Goal: Information Seeking & Learning: Learn about a topic

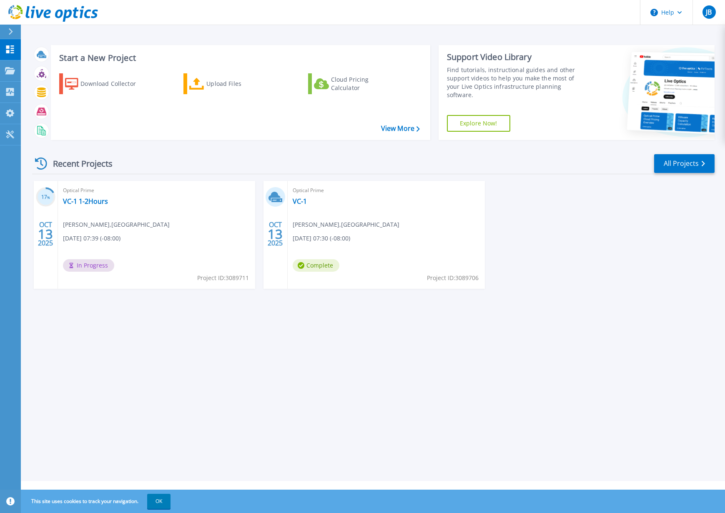
click at [318, 229] on span "Jeffrey Bottorff , CENTRAL PENINSULA GENERAL HOSPITAL" at bounding box center [346, 224] width 107 height 9
click at [297, 204] on link "VC-1" at bounding box center [300, 201] width 14 height 8
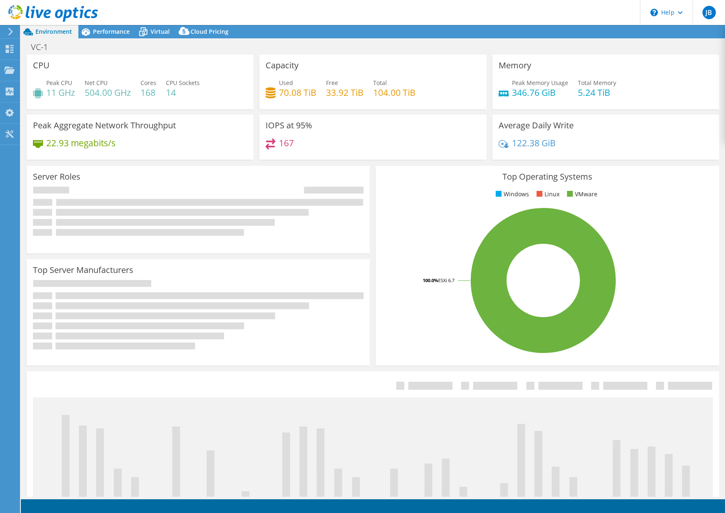
select select "USD"
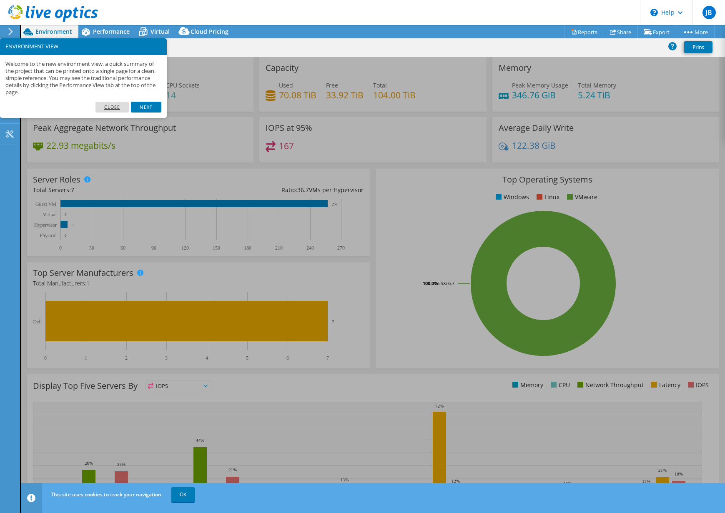
click at [119, 107] on link "Close" at bounding box center [113, 107] width 34 height 11
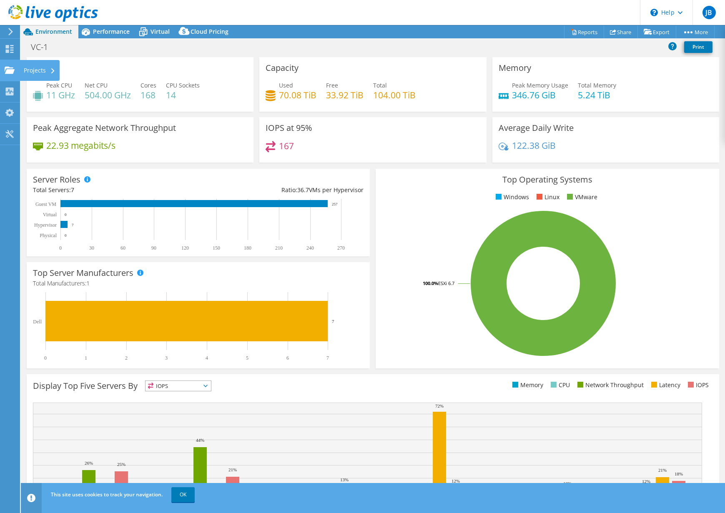
click at [8, 66] on icon at bounding box center [10, 70] width 10 height 8
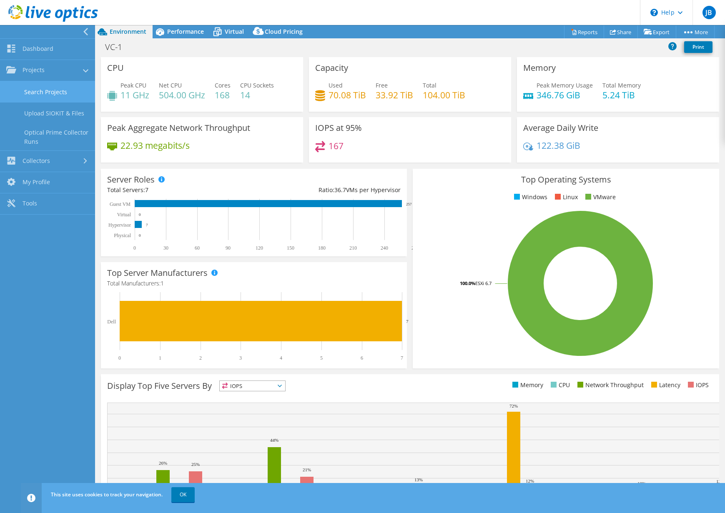
click at [56, 90] on link "Search Projects" at bounding box center [47, 91] width 95 height 21
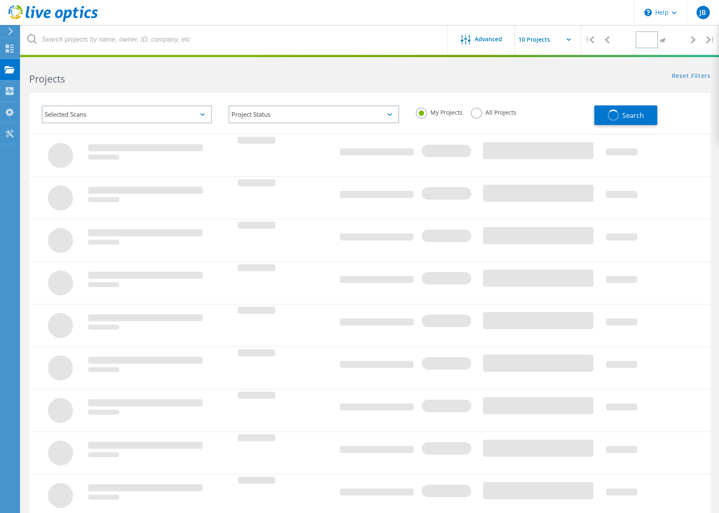
type input "1"
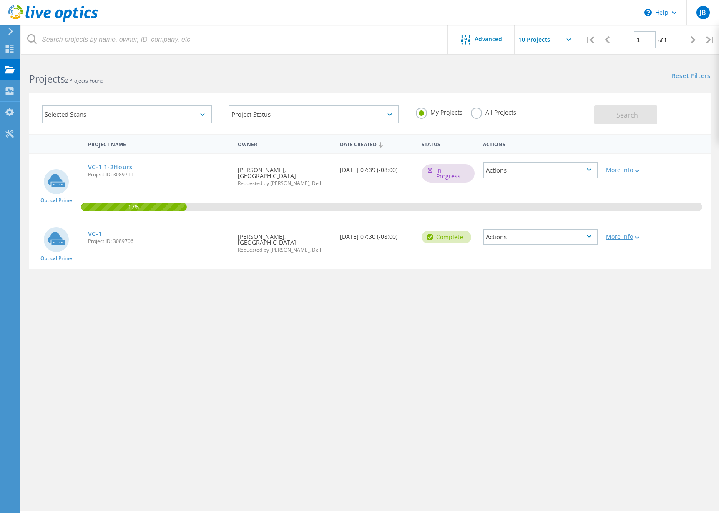
click at [625, 237] on div "More Info" at bounding box center [629, 237] width 46 height 6
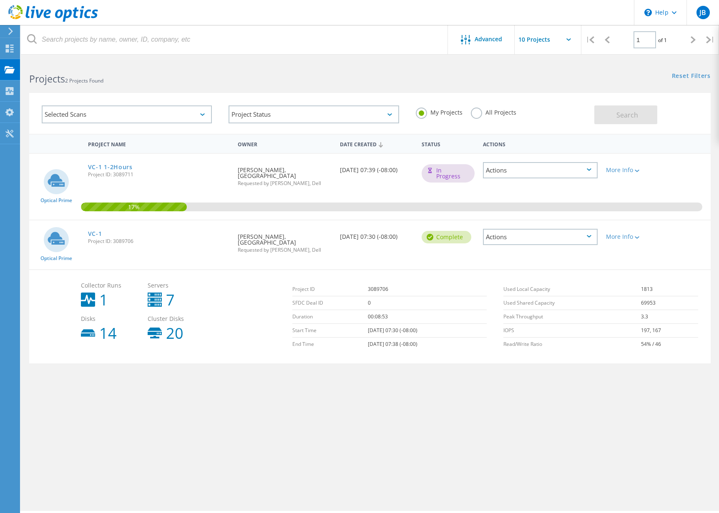
click at [581, 242] on div "Actions" at bounding box center [540, 237] width 114 height 16
click at [514, 256] on div "Delete" at bounding box center [540, 256] width 113 height 13
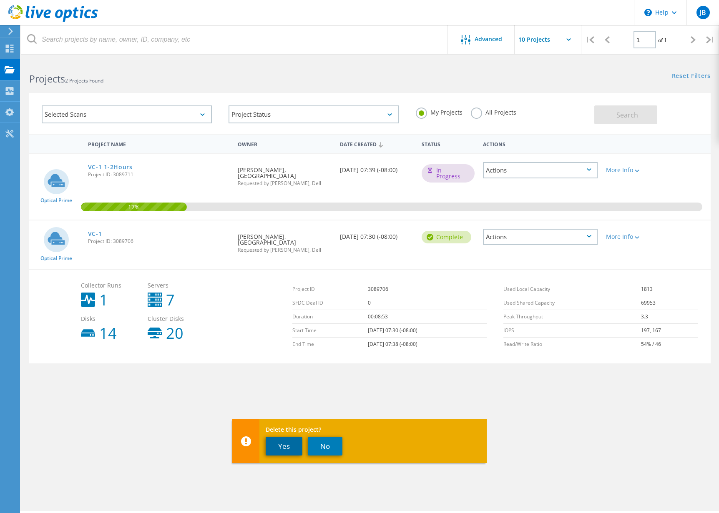
click at [286, 448] on button "Yes" at bounding box center [284, 446] width 37 height 19
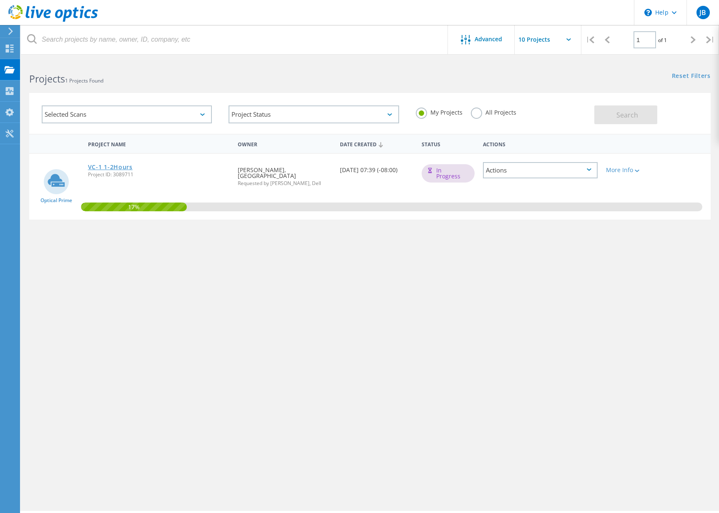
click at [113, 164] on link "VC-1 1-2Hours" at bounding box center [110, 167] width 45 height 6
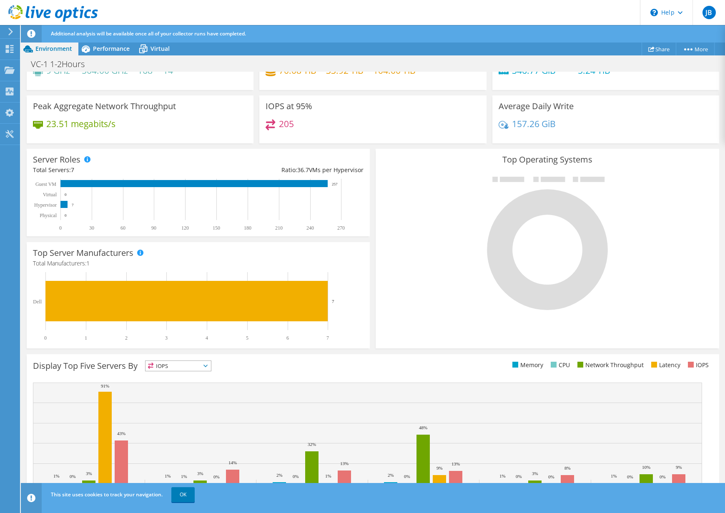
scroll to position [92, 0]
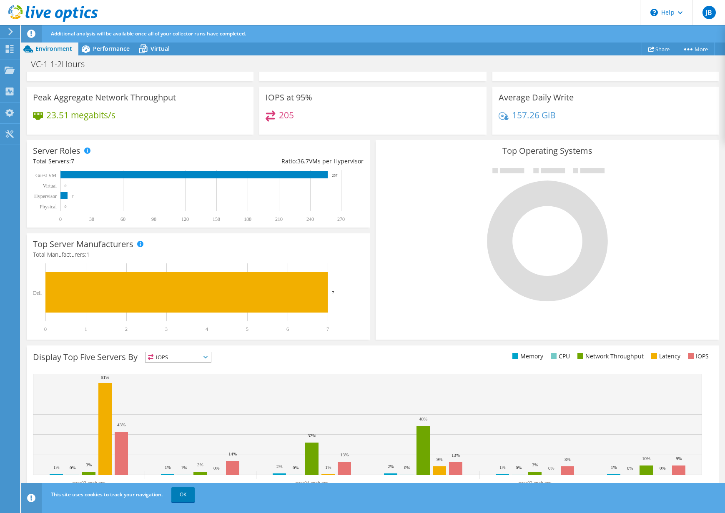
click at [195, 356] on span "IOPS" at bounding box center [178, 357] width 65 height 10
click at [189, 382] on li "Memory" at bounding box center [178, 380] width 65 height 12
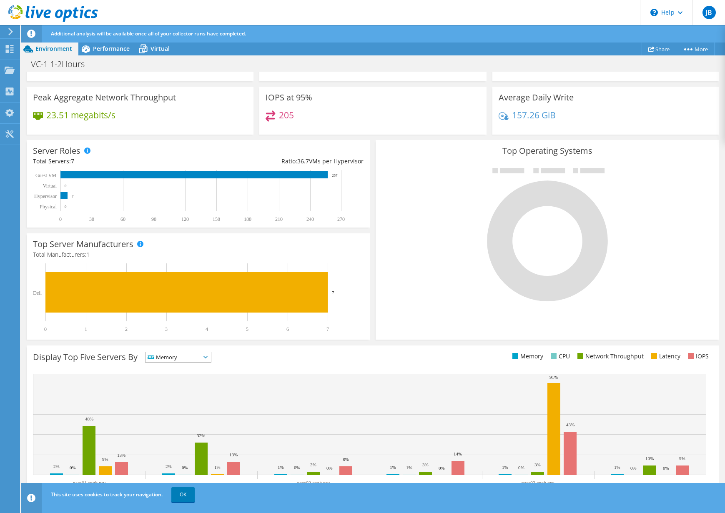
click at [298, 361] on div "Display Top Five Servers By Memory IOPS" at bounding box center [203, 359] width 340 height 14
click at [102, 50] on span "Performance" at bounding box center [111, 49] width 37 height 8
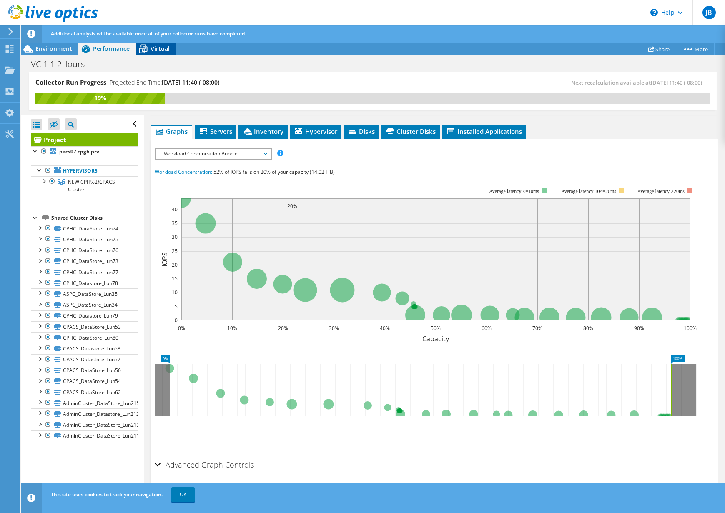
click at [153, 50] on span "Virtual" at bounding box center [160, 49] width 19 height 8
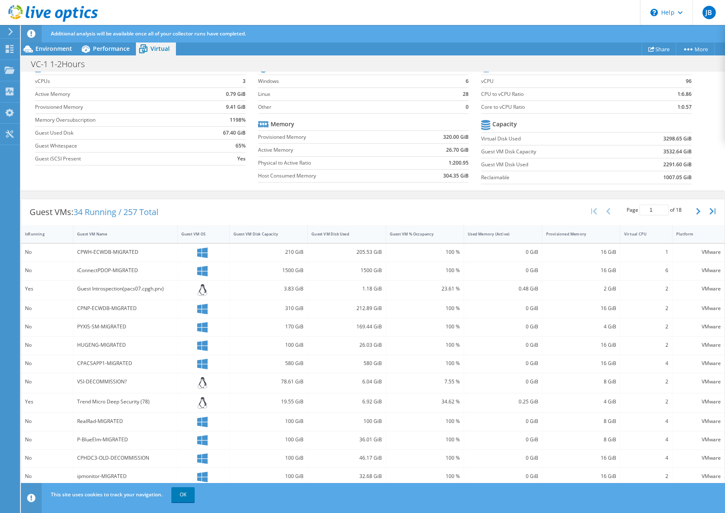
scroll to position [97, 0]
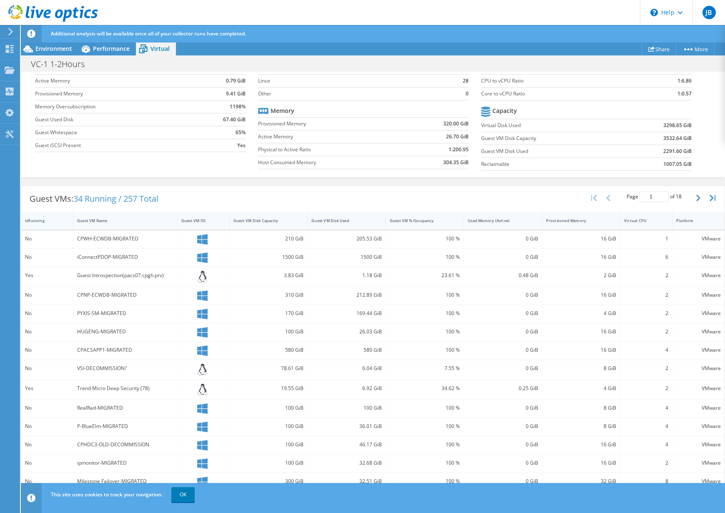
click at [44, 220] on div "IsRunning" at bounding box center [42, 220] width 34 height 5
click at [44, 220] on div "IsRunning" at bounding box center [42, 221] width 34 height 5
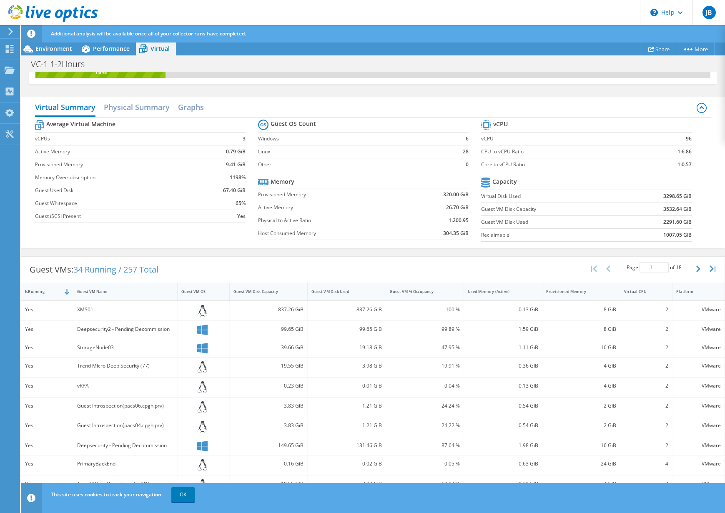
scroll to position [0, 0]
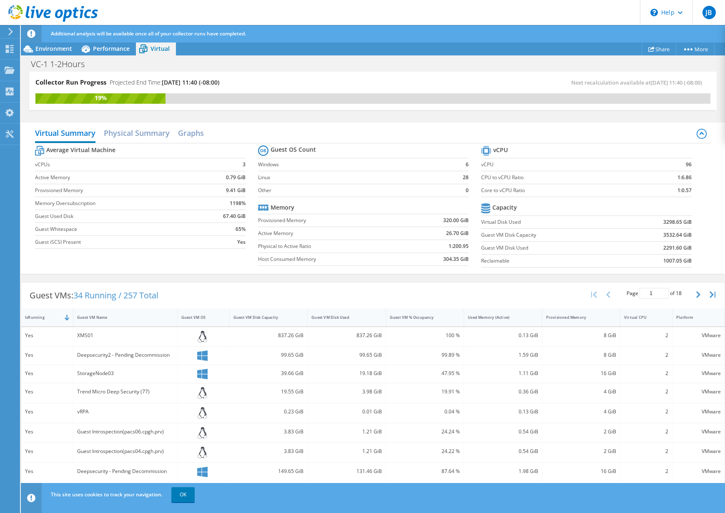
click at [236, 279] on div "Guest VMs: 34 Running / 257 Total Page 1 of 18 5 rows 10 rows 20 rows 25 rows 5…" at bounding box center [373, 450] width 704 height 345
click at [58, 45] on span "Environment" at bounding box center [53, 49] width 37 height 8
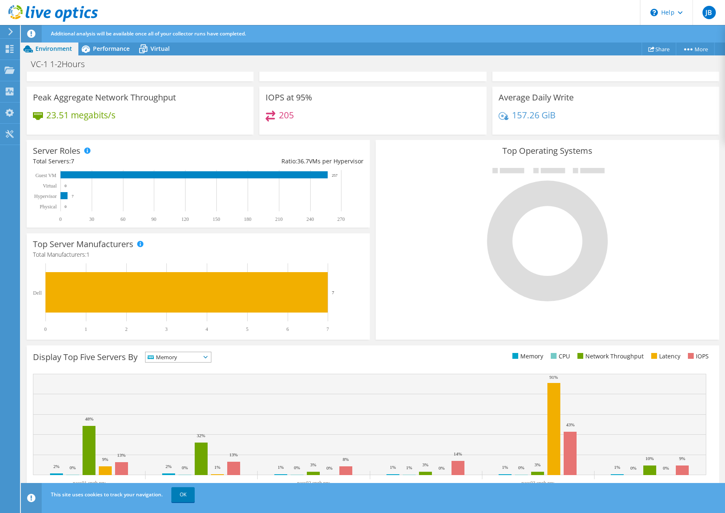
scroll to position [0, 0]
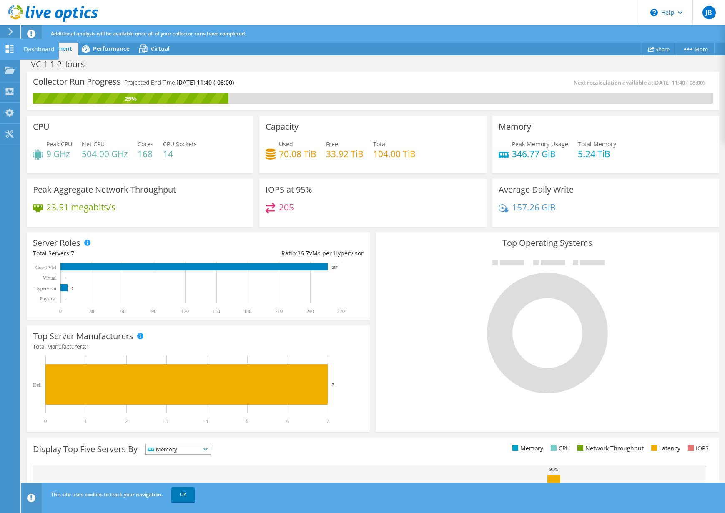
click at [13, 48] on use at bounding box center [10, 49] width 8 height 8
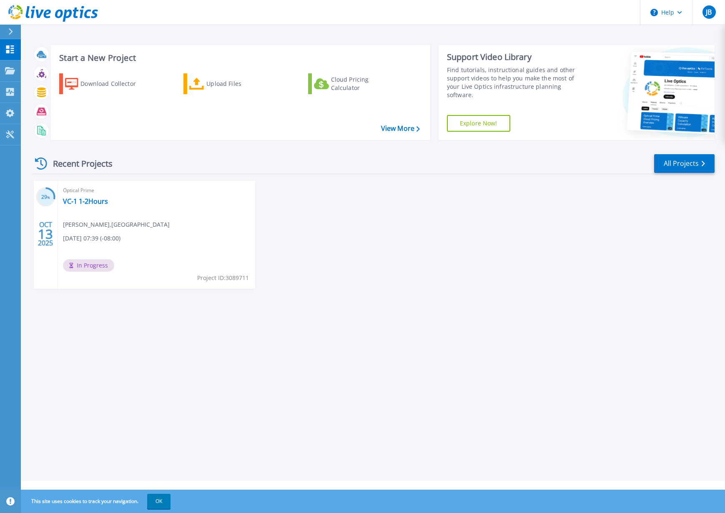
click at [360, 236] on div "29 % [DATE] Optical Prime VC-1 1-2Hours [PERSON_NAME] , [GEOGRAPHIC_DATA] [DATE…" at bounding box center [369, 243] width 689 height 125
drag, startPoint x: 628, startPoint y: 505, endPoint x: 553, endPoint y: 400, distance: 128.7
click at [628, 503] on div "This site uses cookies to track your navigation. OK" at bounding box center [362, 501] width 725 height 23
drag, startPoint x: 325, startPoint y: 261, endPoint x: 397, endPoint y: 262, distance: 71.7
click at [334, 257] on div "29 % OCT 13 2025 Optical Prime VC-1 1-2Hours Jeffrey Bottorff , CENTRAL PENINSU…" at bounding box center [369, 243] width 689 height 125
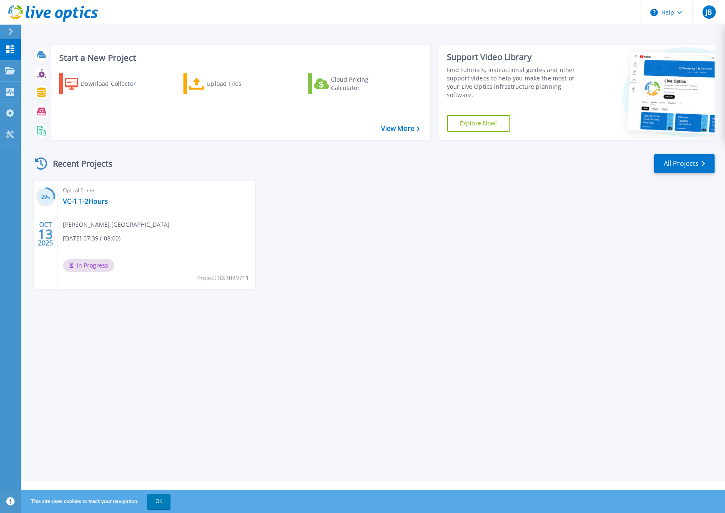
drag, startPoint x: 400, startPoint y: 294, endPoint x: 410, endPoint y: 280, distance: 17.3
click at [400, 294] on div "29 % OCT 13 2025 Optical Prime VC-1 1-2Hours Jeffrey Bottorff , CENTRAL PENINSU…" at bounding box center [369, 243] width 689 height 125
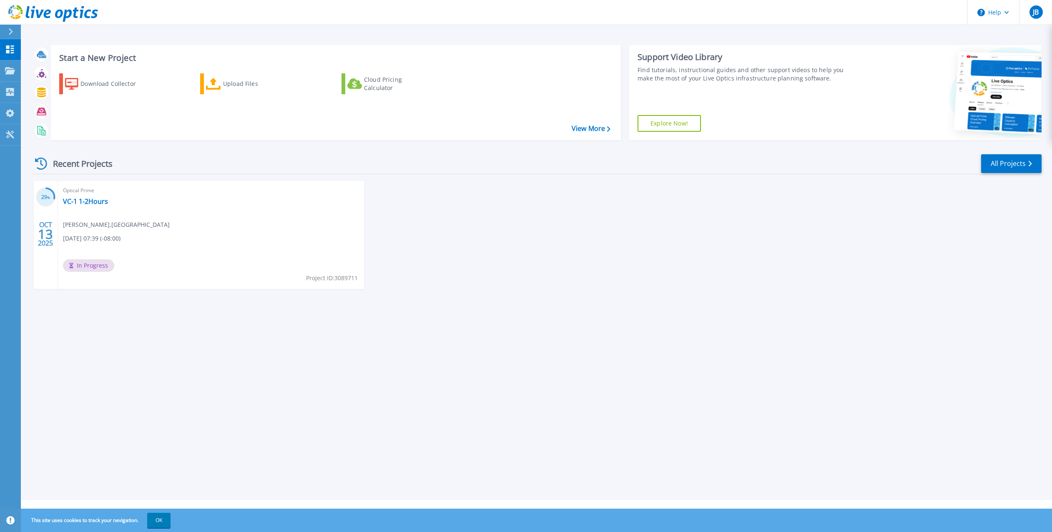
drag, startPoint x: 153, startPoint y: 343, endPoint x: 135, endPoint y: 297, distance: 49.0
click at [153, 343] on div "Start a New Project Download Collector Upload Files Cloud Pricing Calculator Vi…" at bounding box center [536, 250] width 1031 height 500
drag, startPoint x: 182, startPoint y: 353, endPoint x: 3, endPoint y: 134, distance: 283.0
click at [177, 345] on div "Start a New Project Download Collector Upload Files Cloud Pricing Calculator Vi…" at bounding box center [536, 250] width 1031 height 500
drag, startPoint x: 195, startPoint y: 360, endPoint x: 205, endPoint y: 352, distance: 12.7
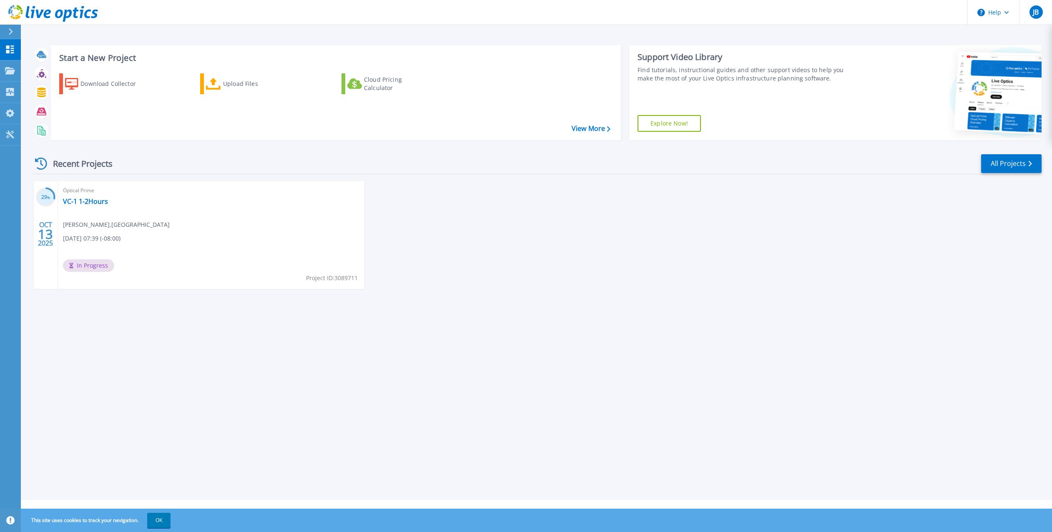
click at [195, 360] on div "Start a New Project Download Collector Upload Files Cloud Pricing Calculator Vi…" at bounding box center [536, 250] width 1031 height 500
click at [42, 66] on div at bounding box center [41, 73] width 15 height 15
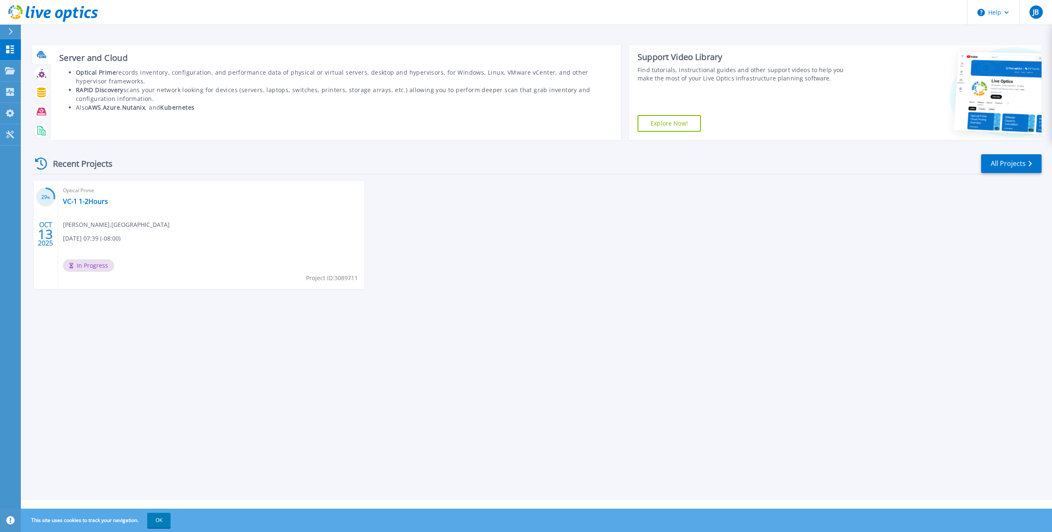
click at [37, 52] on icon at bounding box center [42, 55] width 10 height 10
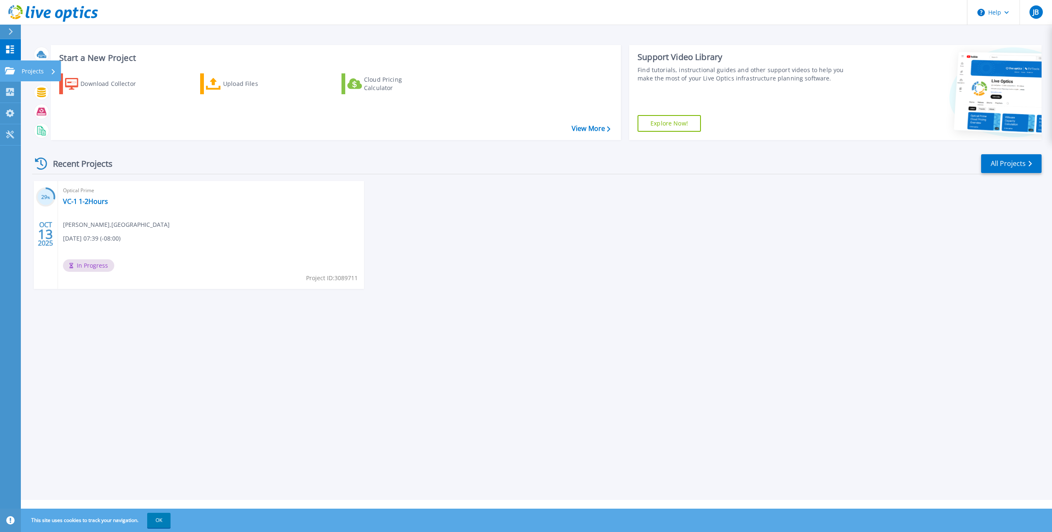
click at [32, 67] on p "Projects" at bounding box center [33, 71] width 22 height 22
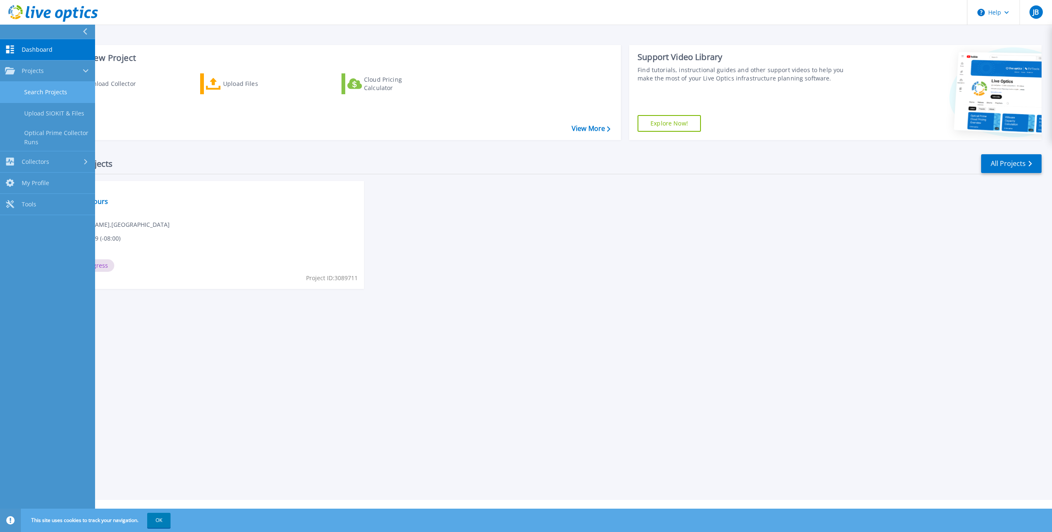
click at [70, 94] on link "Search Projects" at bounding box center [47, 92] width 95 height 21
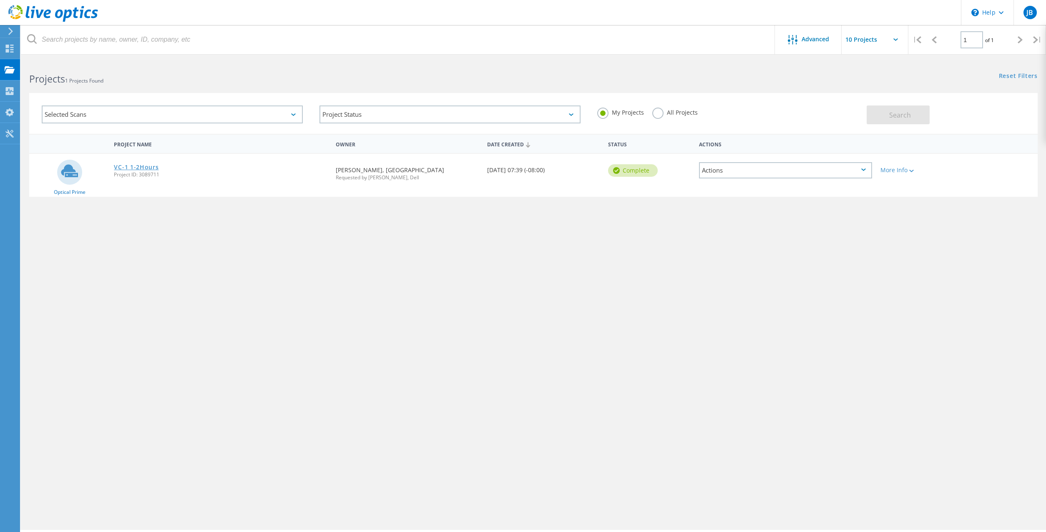
click at [128, 169] on link "VC-1 1-2Hours" at bounding box center [136, 167] width 45 height 6
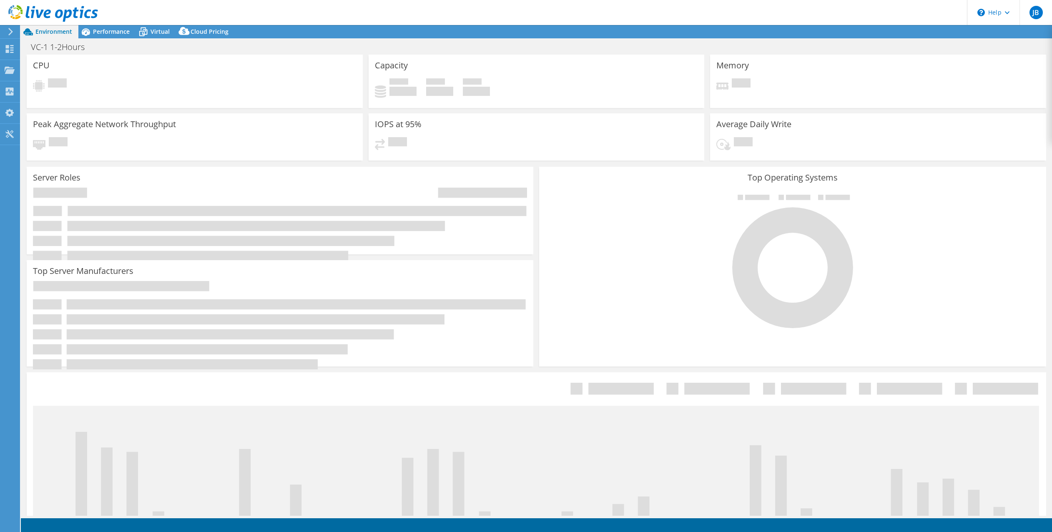
select select "USD"
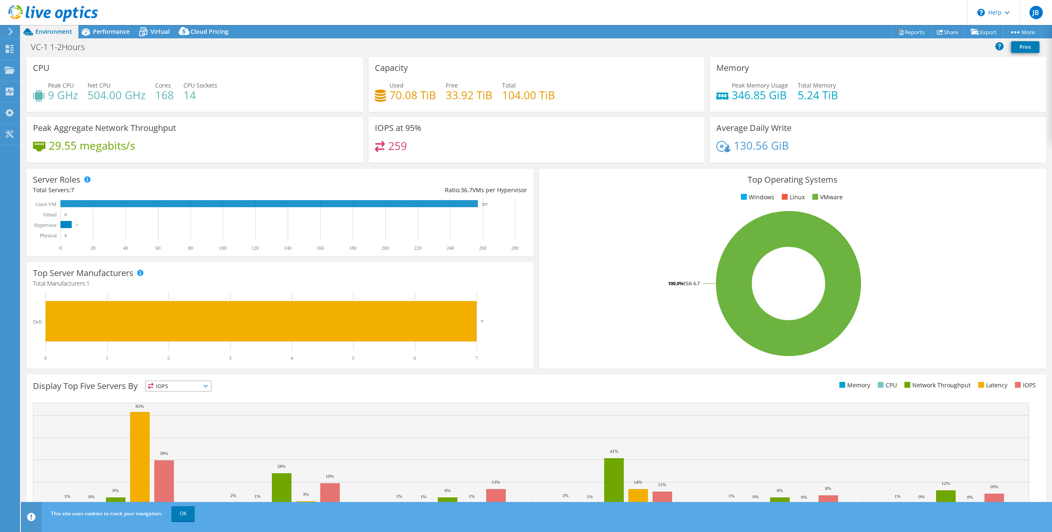
click at [231, 205] on rect at bounding box center [268, 203] width 417 height 7
click at [155, 30] on span "Virtual" at bounding box center [160, 32] width 19 height 8
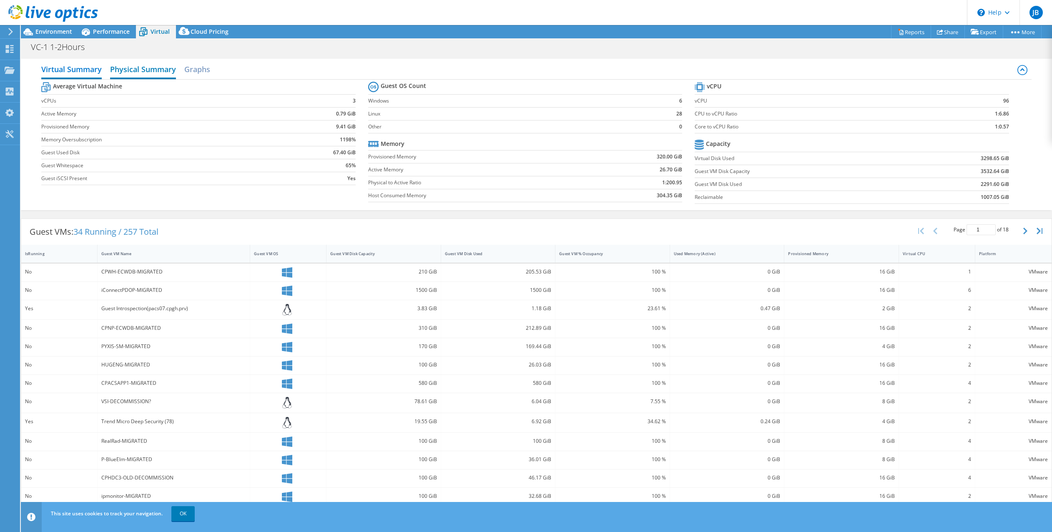
click at [147, 71] on h2 "Physical Summary" at bounding box center [143, 70] width 66 height 18
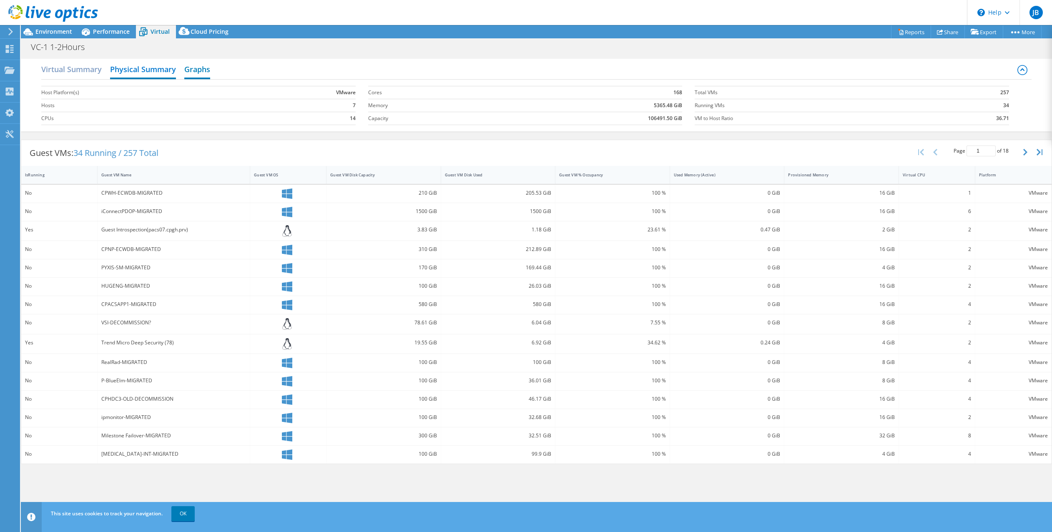
click at [200, 67] on h2 "Graphs" at bounding box center [197, 70] width 26 height 18
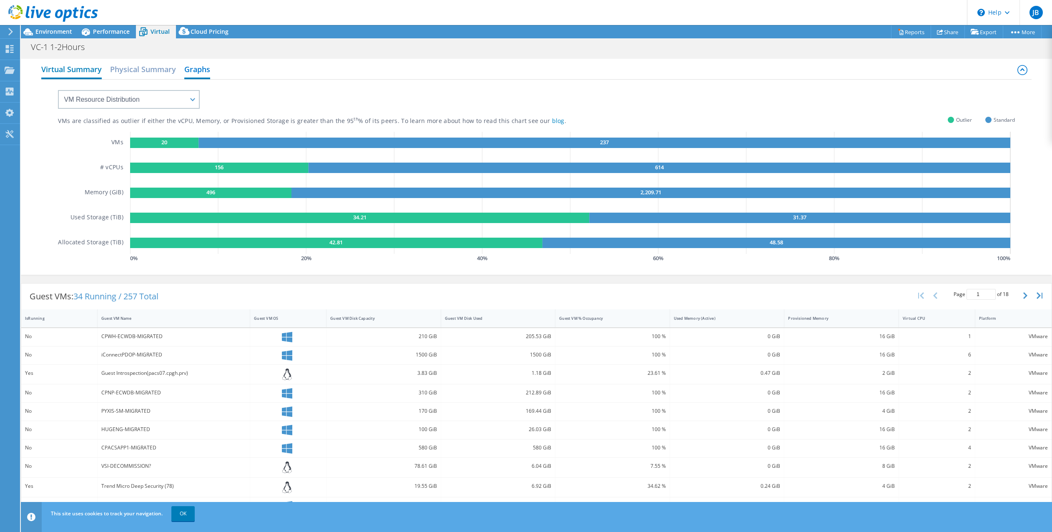
click at [76, 70] on h2 "Virtual Summary" at bounding box center [71, 70] width 60 height 18
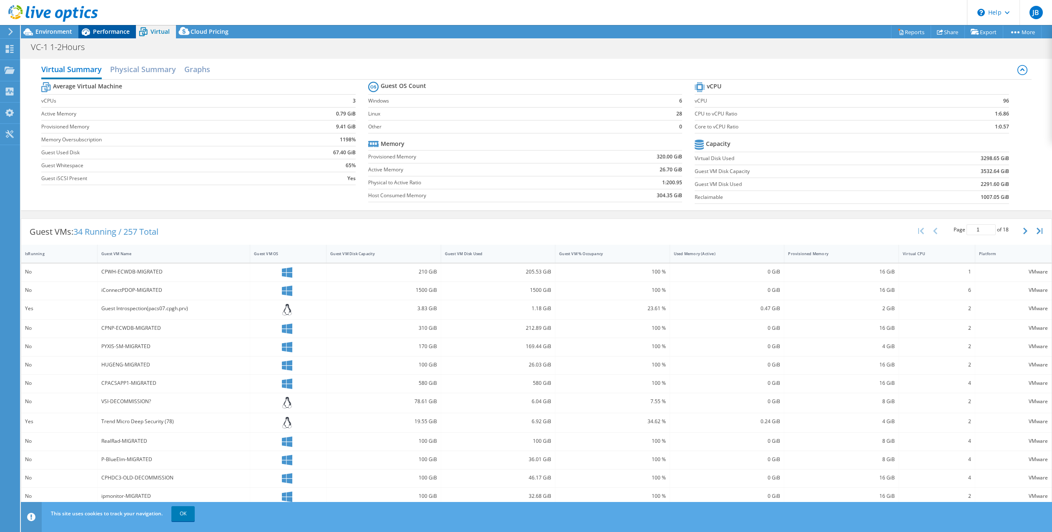
click at [115, 34] on span "Performance" at bounding box center [111, 32] width 37 height 8
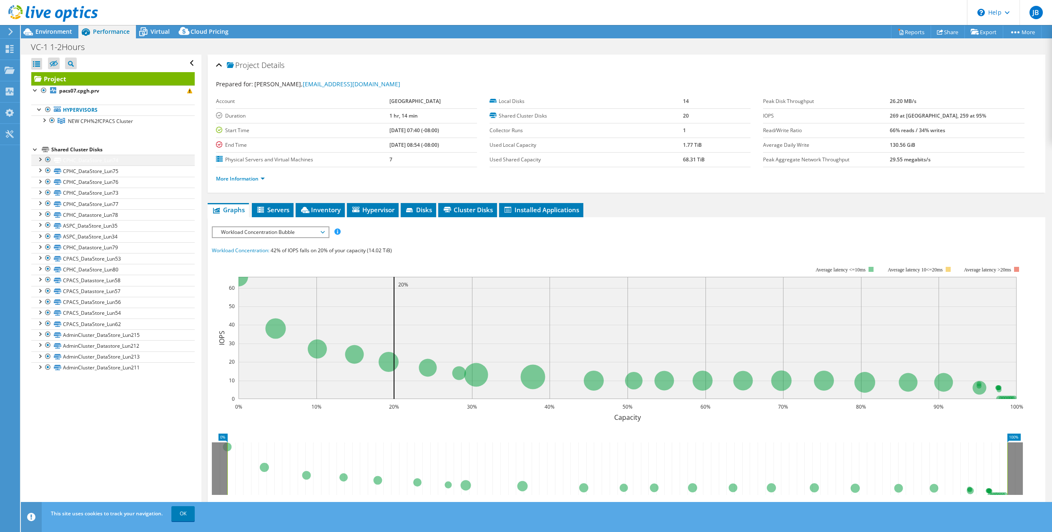
drag, startPoint x: 52, startPoint y: 160, endPoint x: 48, endPoint y: 160, distance: 4.6
click at [52, 160] on link "CPHC_DataStore_Lun74" at bounding box center [112, 160] width 163 height 11
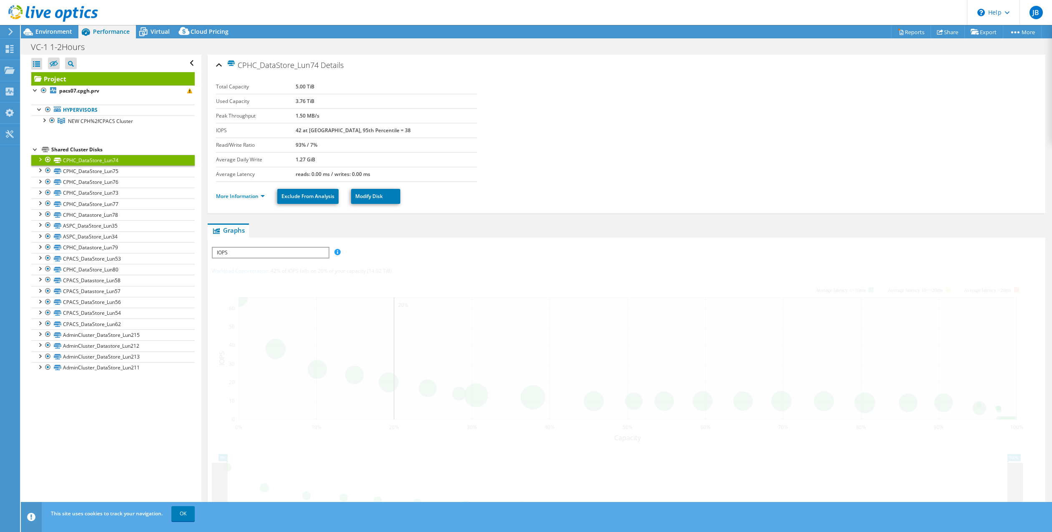
click at [40, 160] on div at bounding box center [39, 159] width 8 height 8
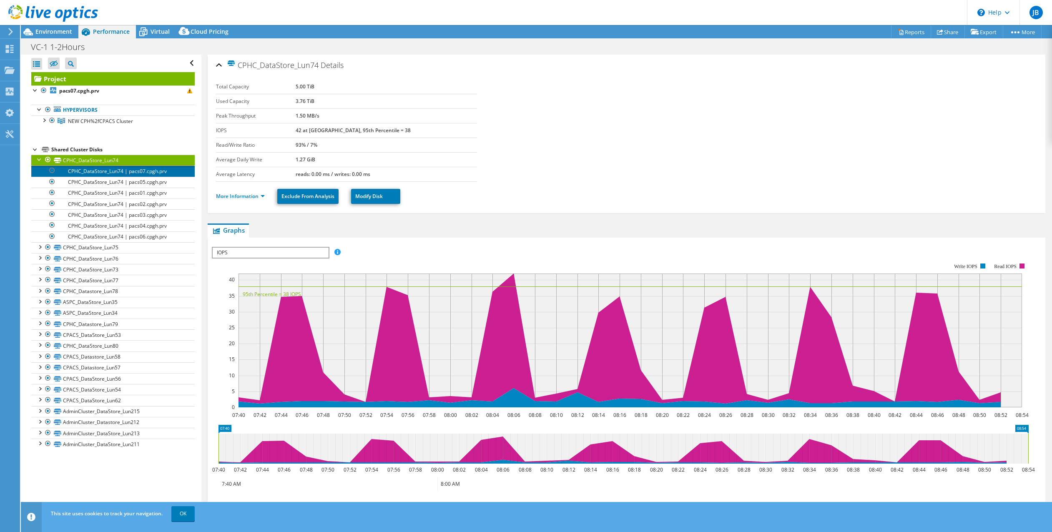
click at [91, 173] on link "CPHC_DataStore_Lun74 | pacs07.cpgh.prv" at bounding box center [112, 171] width 163 height 11
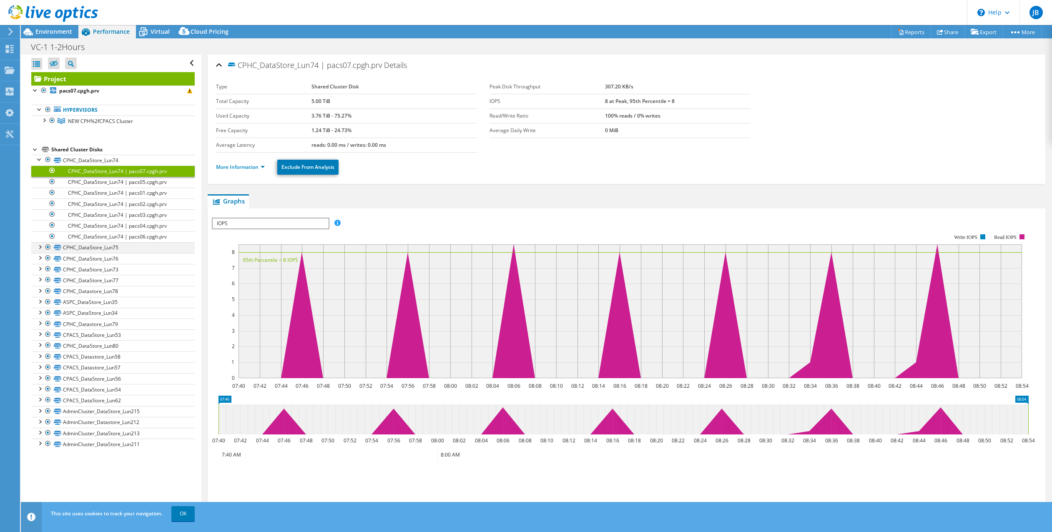
click at [41, 246] on div at bounding box center [39, 246] width 8 height 8
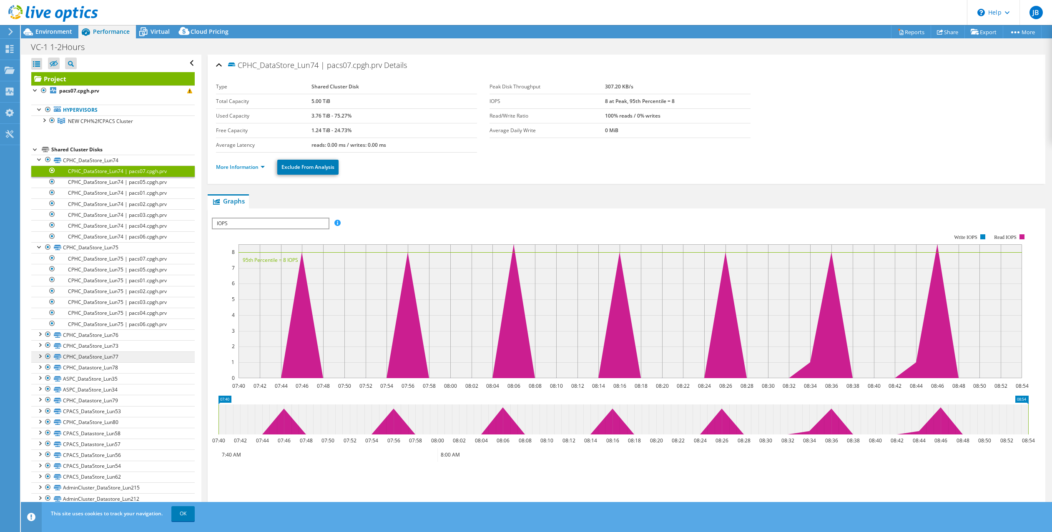
scroll to position [20, 0]
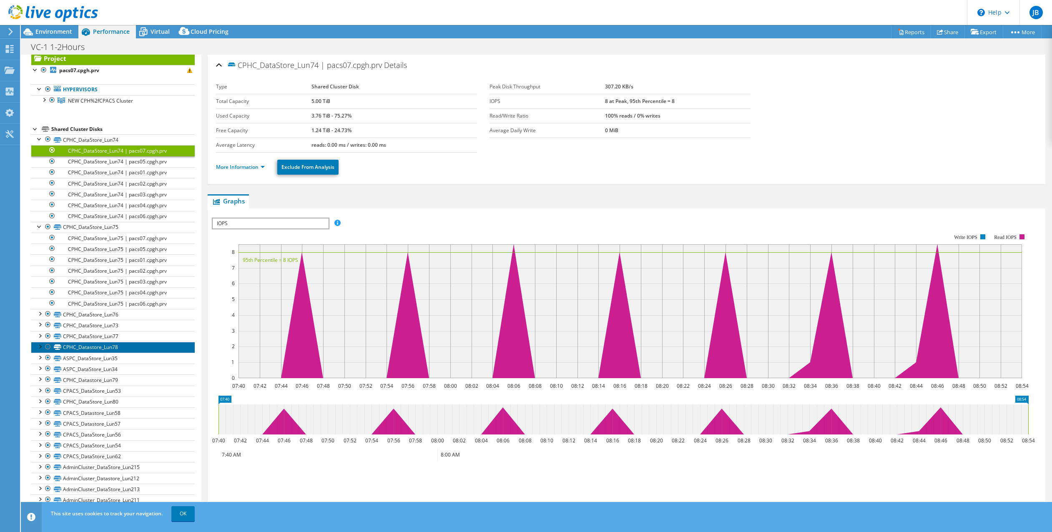
click at [39, 352] on link "CPHC_Datastore_Lun78" at bounding box center [112, 347] width 163 height 11
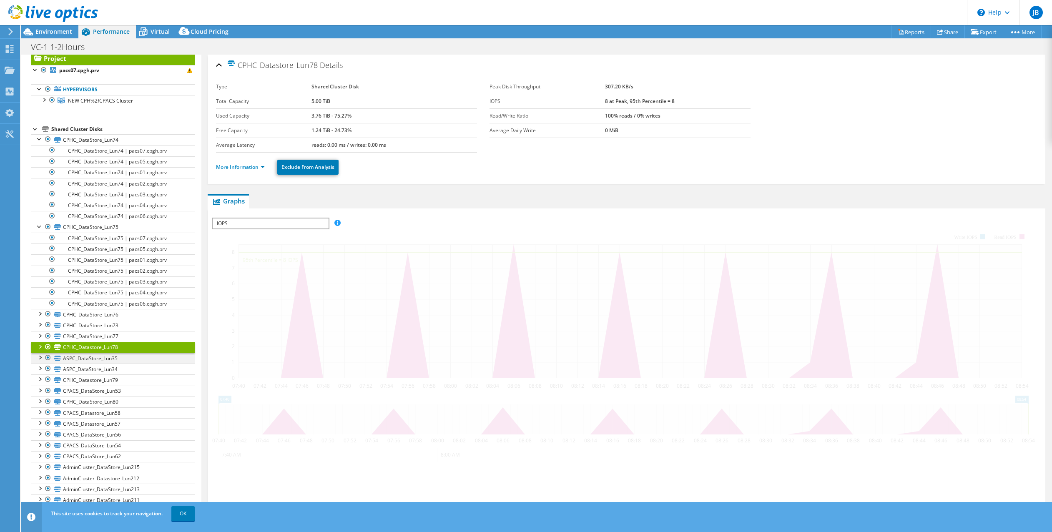
click at [42, 359] on div at bounding box center [39, 357] width 8 height 8
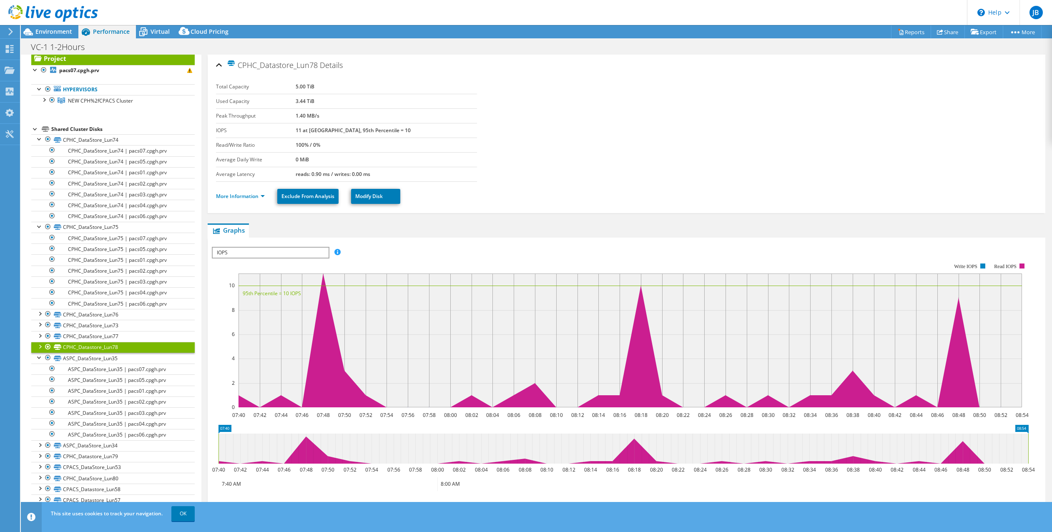
scroll to position [97, 0]
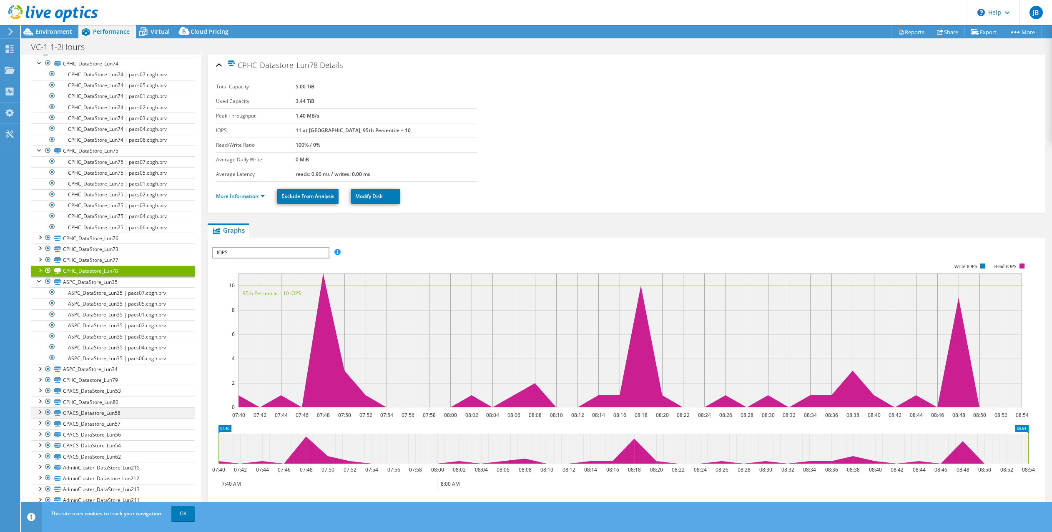
click at [38, 413] on div at bounding box center [39, 411] width 8 height 8
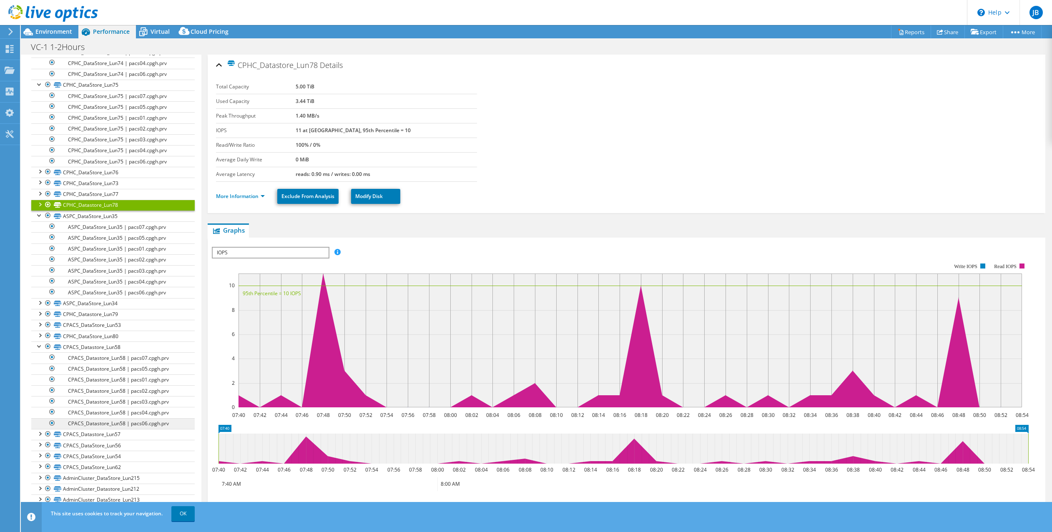
scroll to position [173, 0]
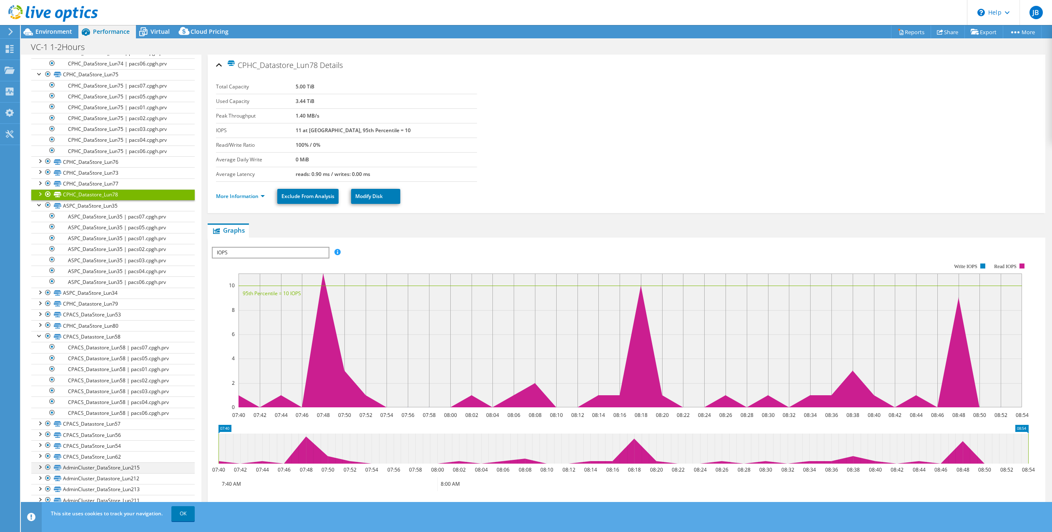
click at [41, 467] on div at bounding box center [39, 467] width 8 height 8
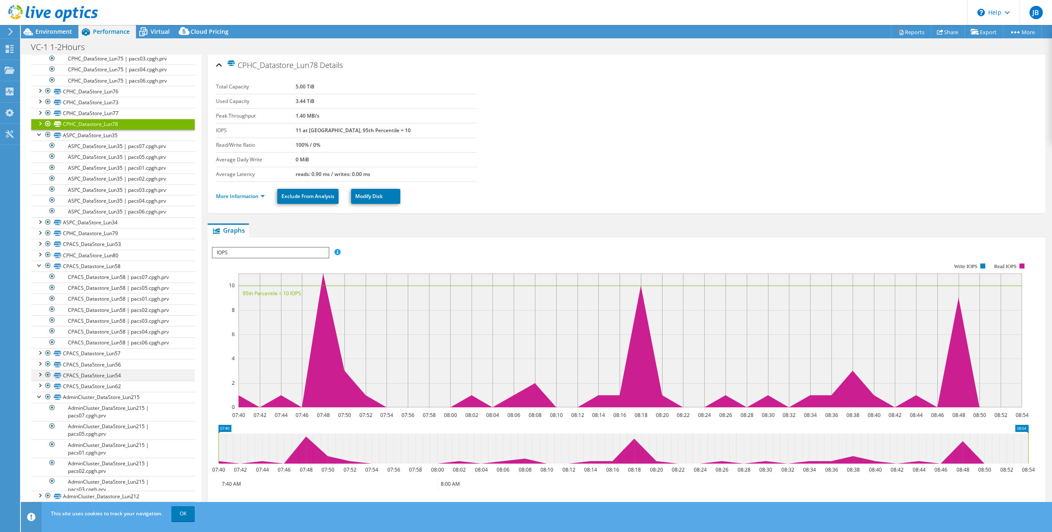
scroll to position [274, 0]
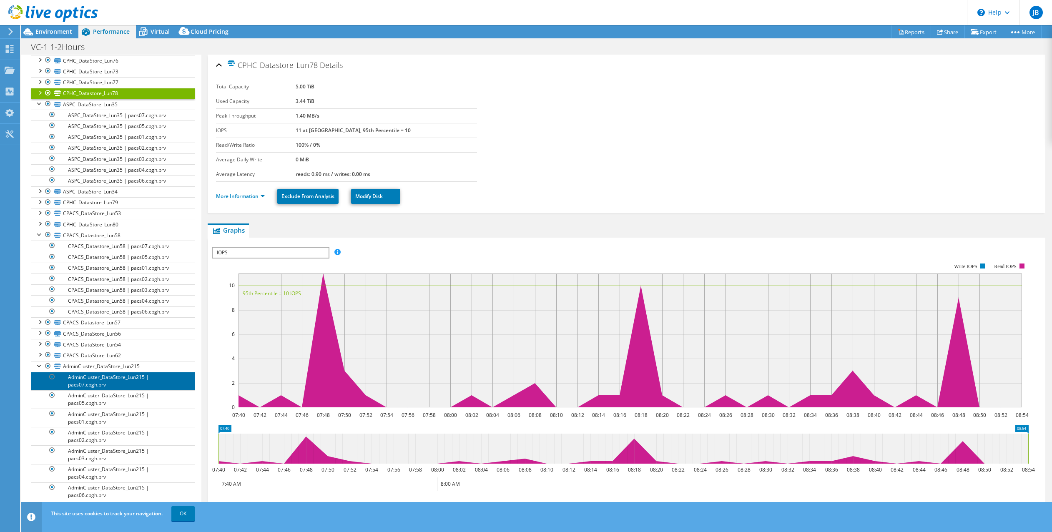
click at [113, 385] on link "AdminCluster_DataStore_Lun215 | pacs07.cpgh.prv" at bounding box center [112, 381] width 163 height 18
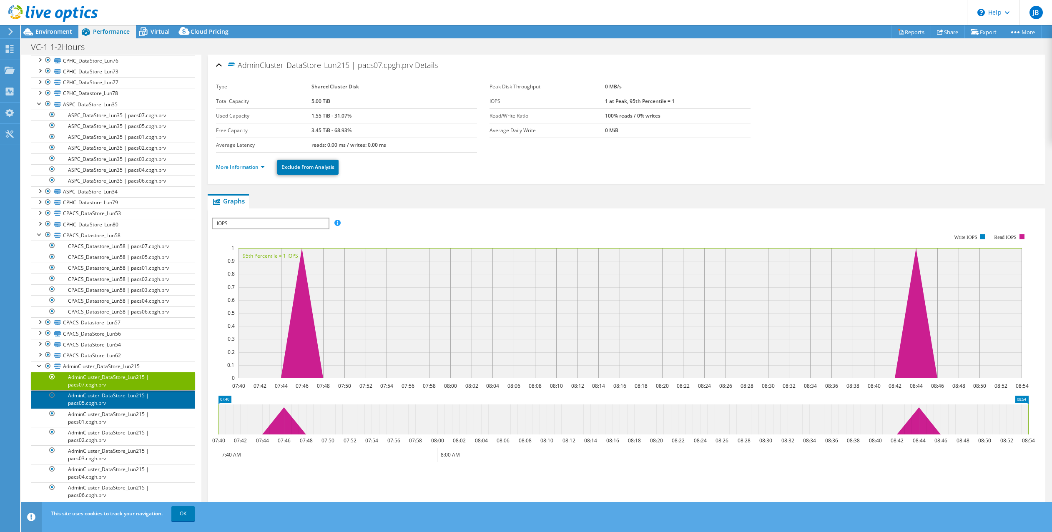
click at [127, 400] on link "AdminCluster_DataStore_Lun215 | pacs05.cpgh.prv" at bounding box center [112, 399] width 163 height 18
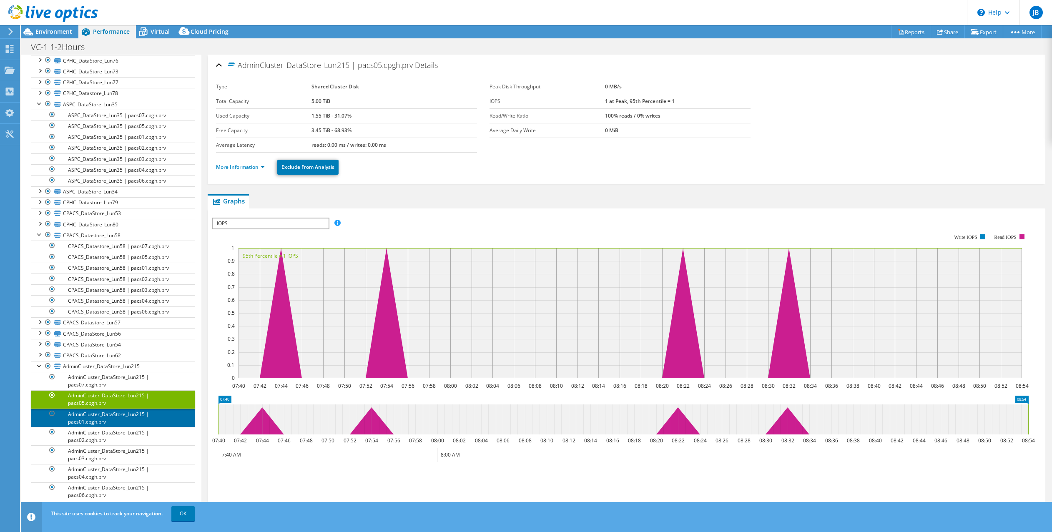
click at [129, 424] on link "AdminCluster_DataStore_Lun215 | pacs01.cpgh.prv" at bounding box center [112, 418] width 163 height 18
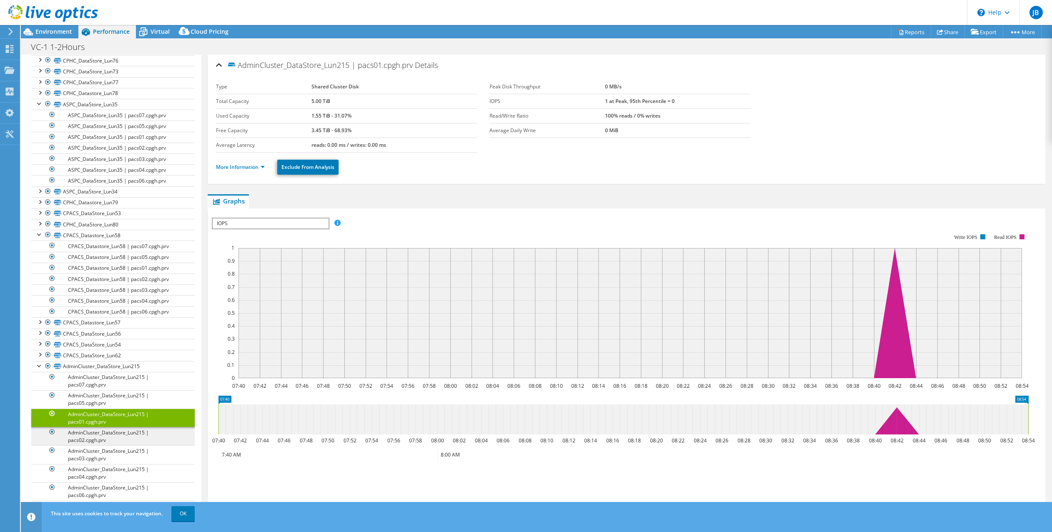
scroll to position [302, 0]
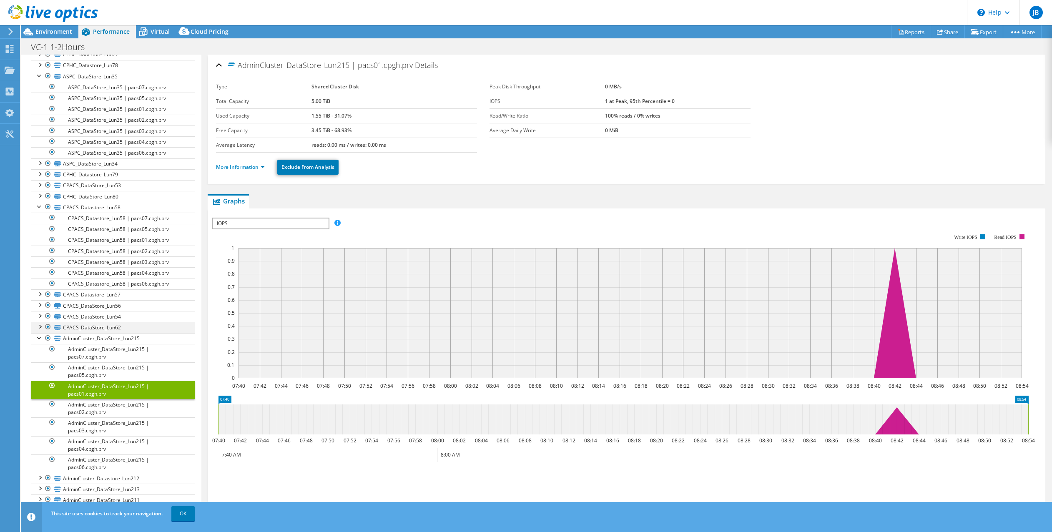
click at [41, 338] on div at bounding box center [39, 337] width 8 height 8
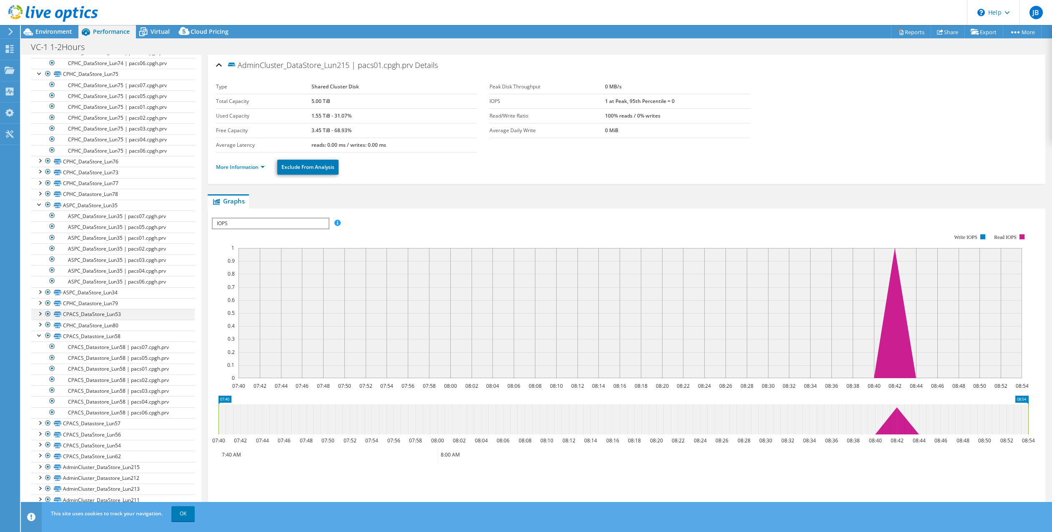
click at [38, 336] on div at bounding box center [39, 335] width 8 height 8
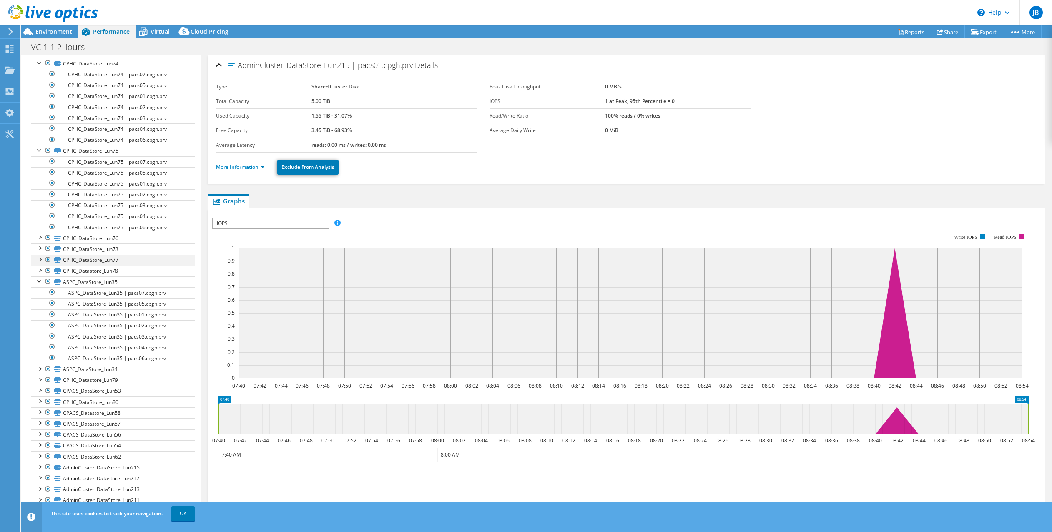
drag, startPoint x: 40, startPoint y: 282, endPoint x: 41, endPoint y: 276, distance: 6.7
click at [40, 282] on div at bounding box center [39, 281] width 8 height 8
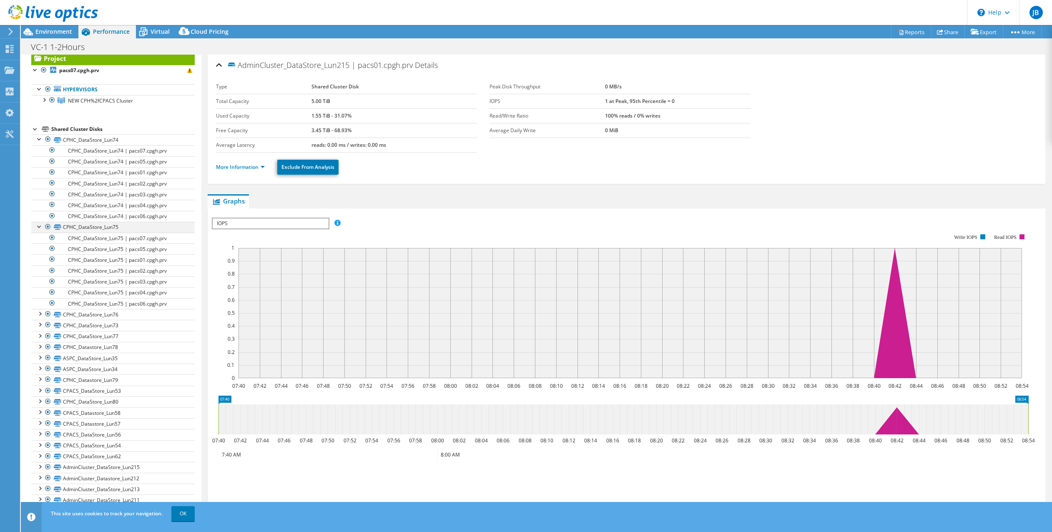
click at [40, 228] on div at bounding box center [39, 226] width 8 height 8
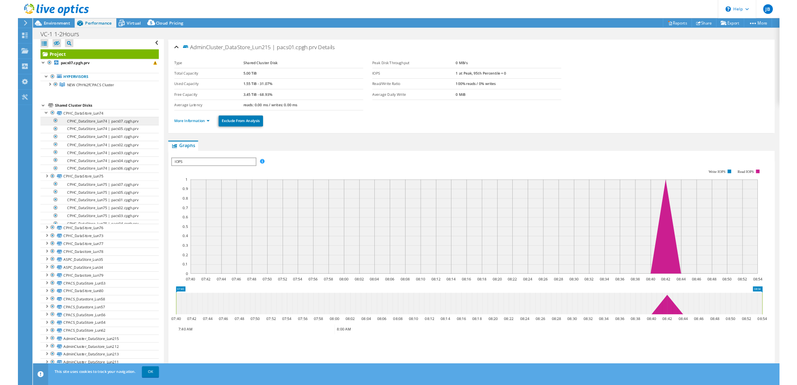
scroll to position [0, 0]
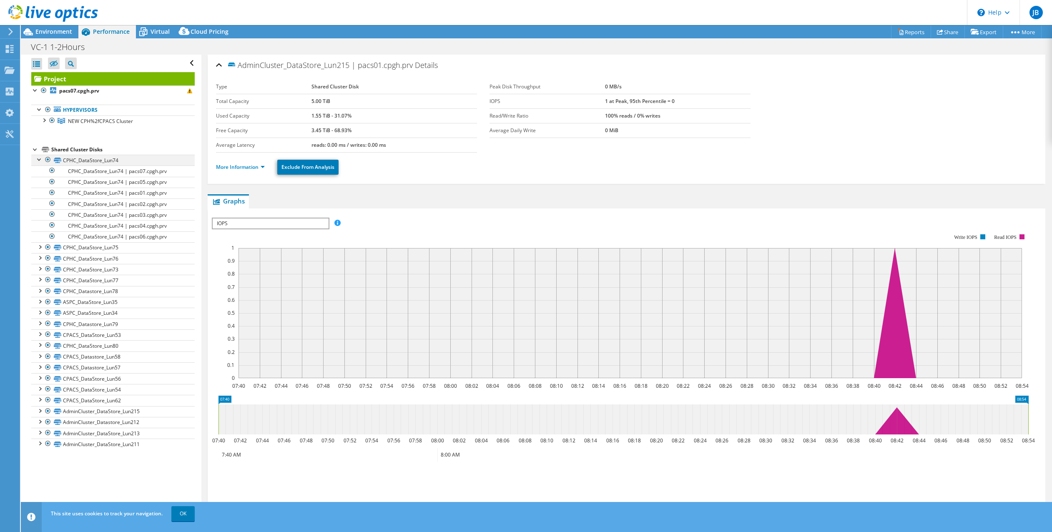
click at [38, 158] on div at bounding box center [39, 159] width 8 height 8
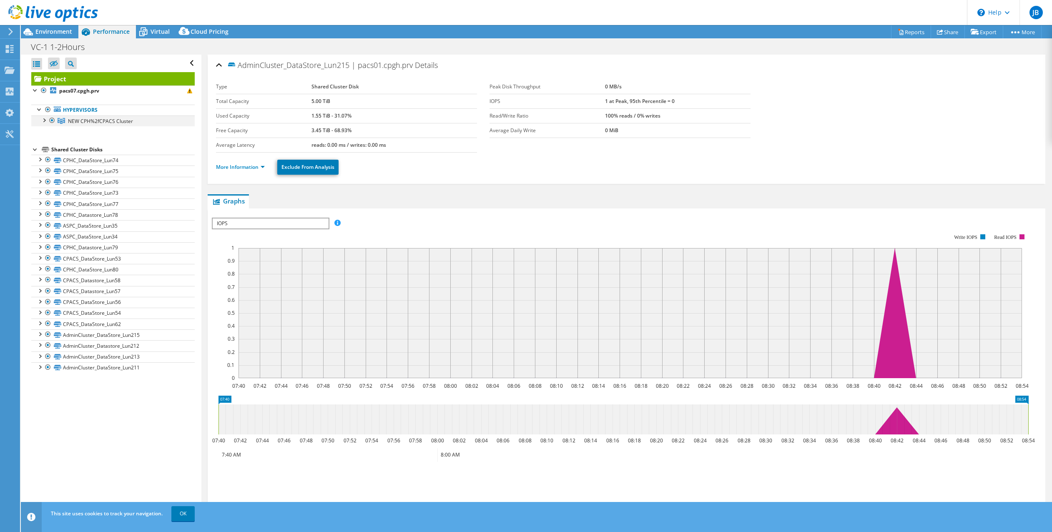
click at [43, 118] on div at bounding box center [44, 120] width 8 height 8
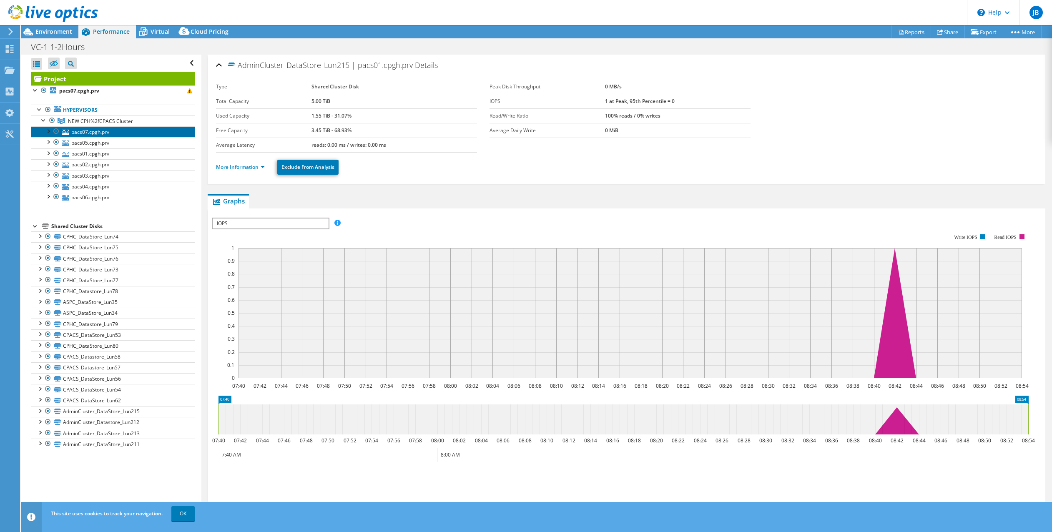
click at [101, 132] on link "pacs07.cpgh.prv" at bounding box center [112, 131] width 163 height 11
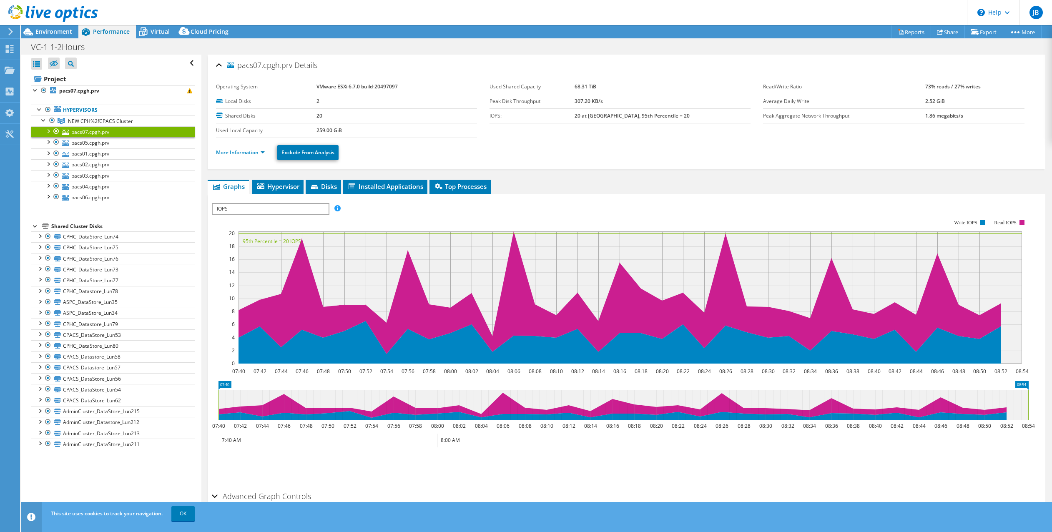
click at [48, 131] on div at bounding box center [48, 130] width 8 height 8
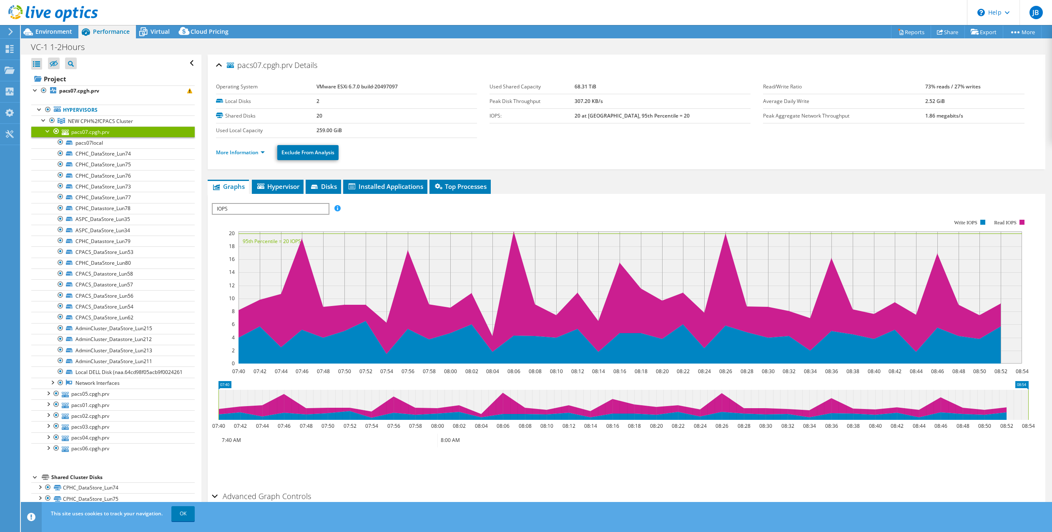
click at [48, 131] on div at bounding box center [48, 130] width 8 height 8
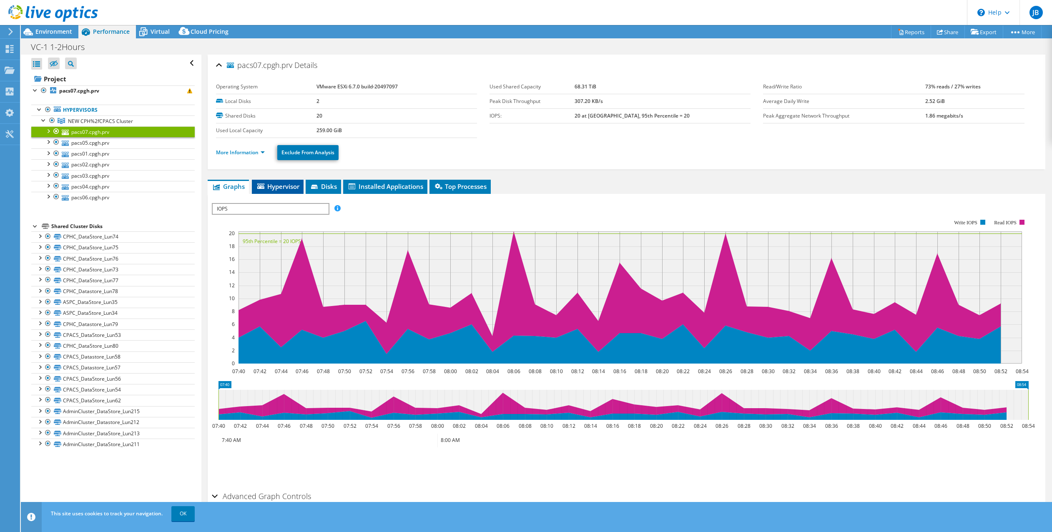
click at [271, 189] on span "Hypervisor" at bounding box center [277, 186] width 43 height 8
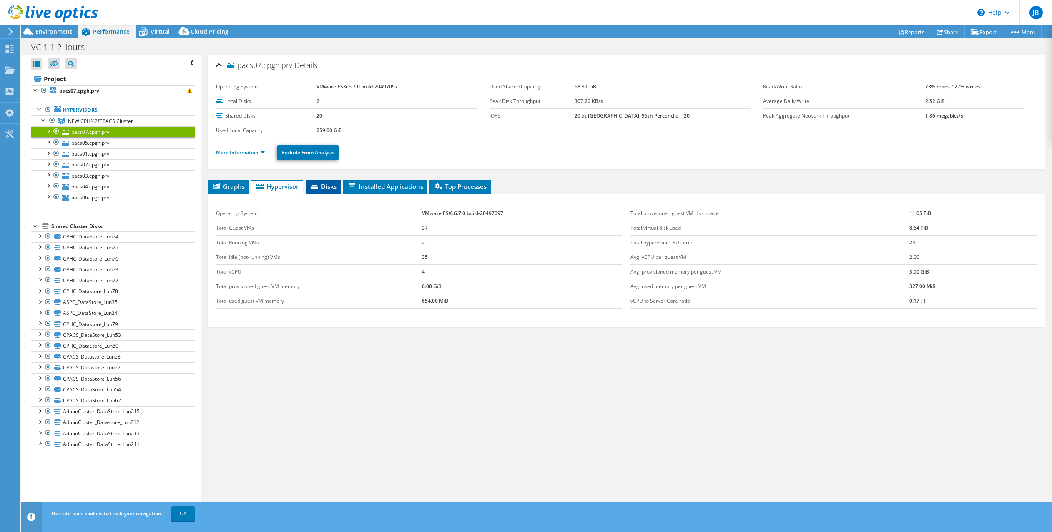
click at [321, 183] on span "Disks" at bounding box center [323, 186] width 27 height 8
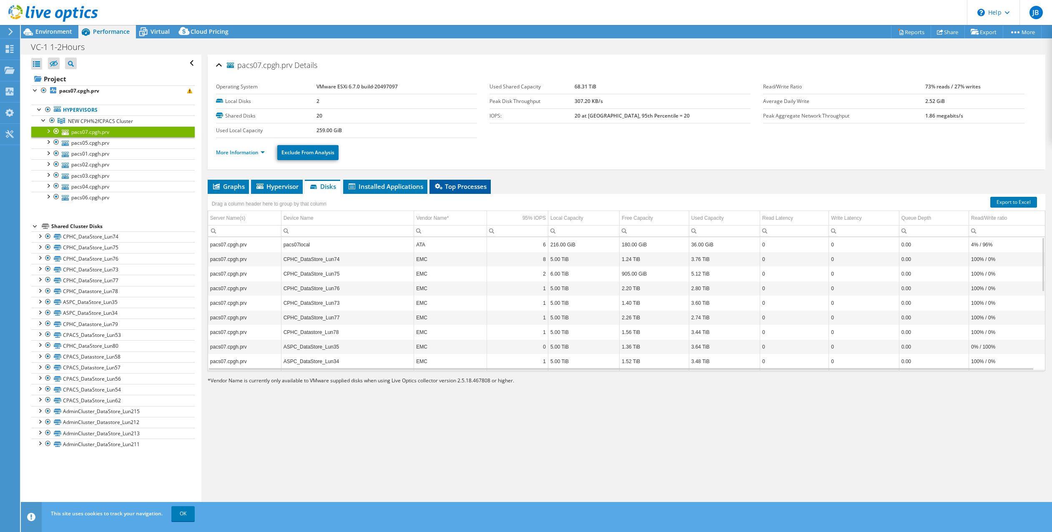
click at [462, 180] on li "Top Processes" at bounding box center [460, 187] width 61 height 14
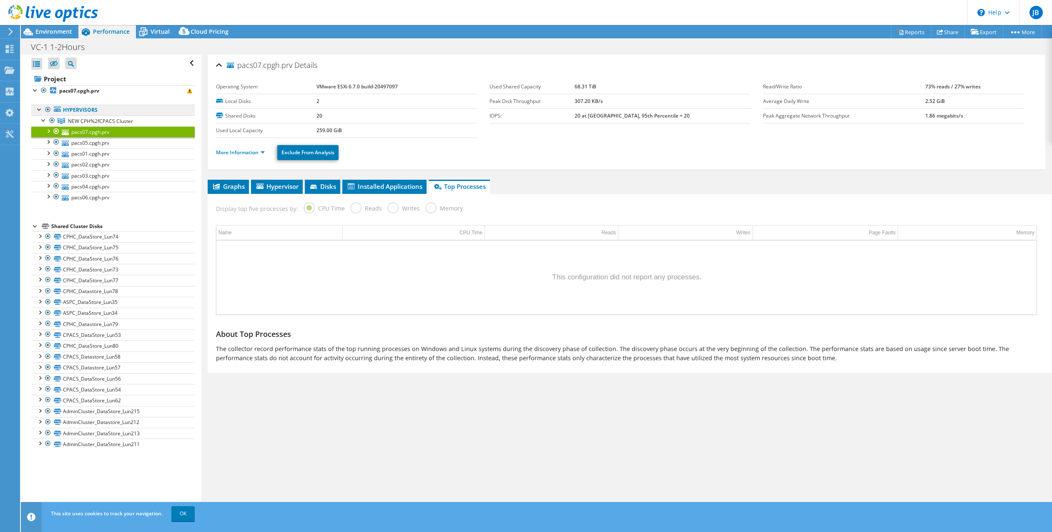
click at [81, 112] on link "Hypervisors" at bounding box center [112, 110] width 163 height 11
click at [87, 122] on span "NEW CPH%2fCPACS Cluster" at bounding box center [100, 121] width 65 height 7
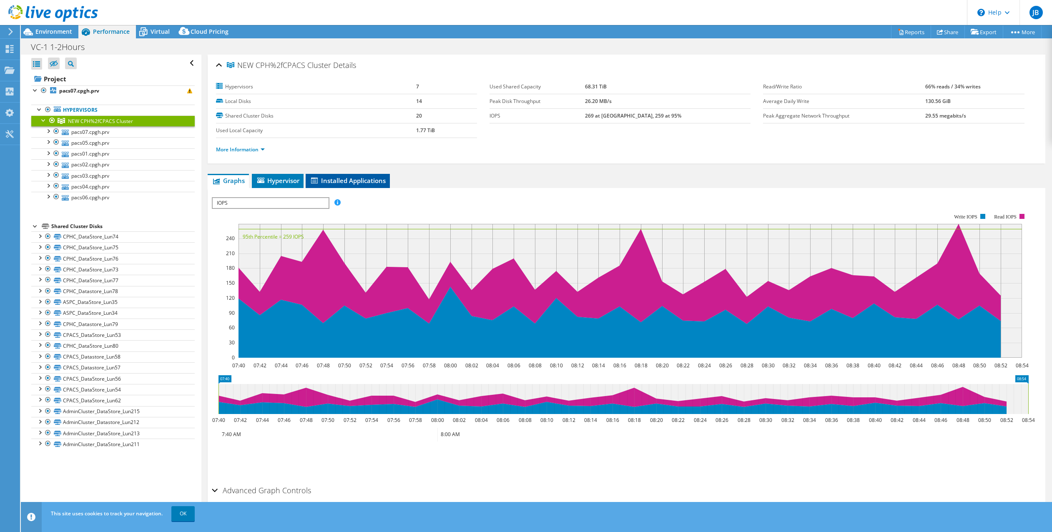
click at [341, 176] on span "Installed Applications" at bounding box center [348, 180] width 76 height 8
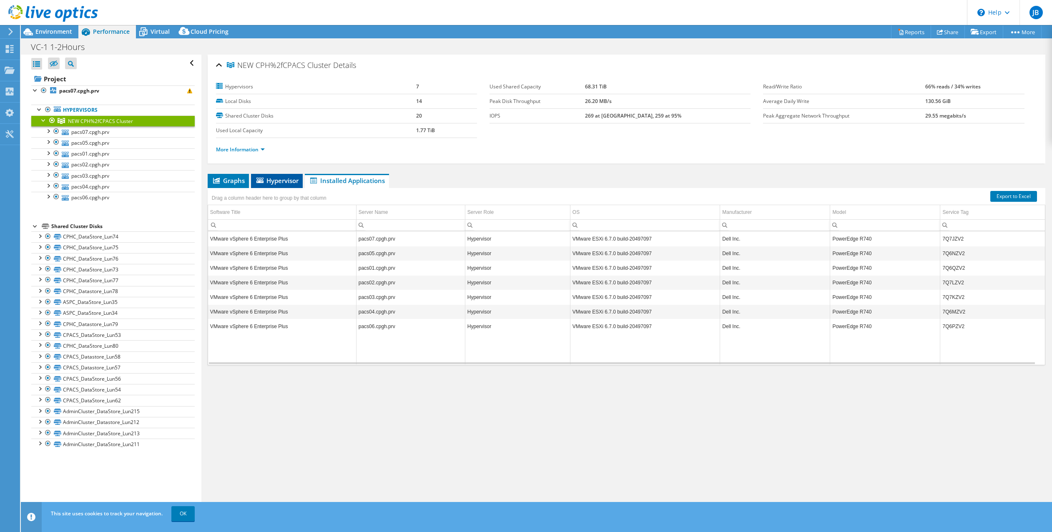
click at [282, 178] on span "Hypervisor" at bounding box center [276, 180] width 43 height 8
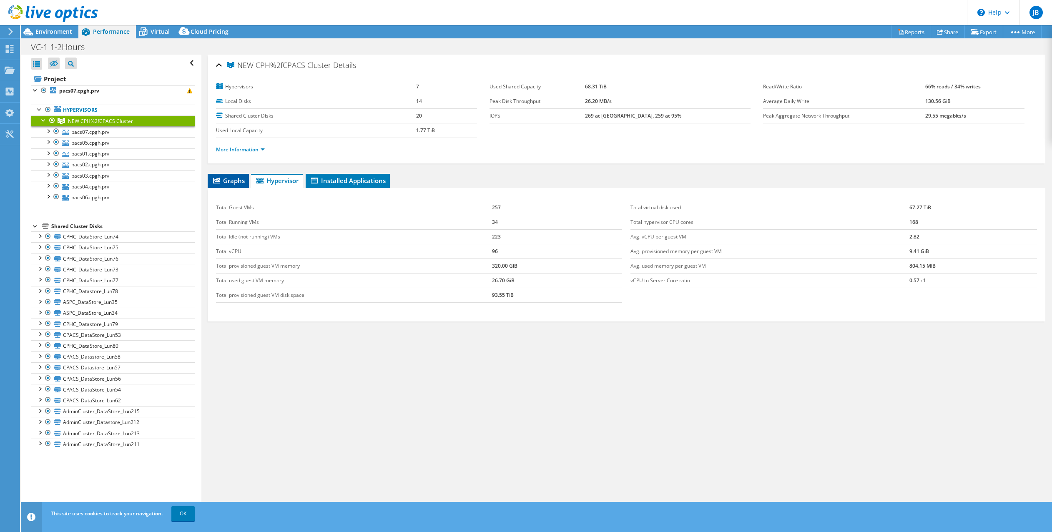
click at [226, 180] on span "Graphs" at bounding box center [228, 180] width 33 height 8
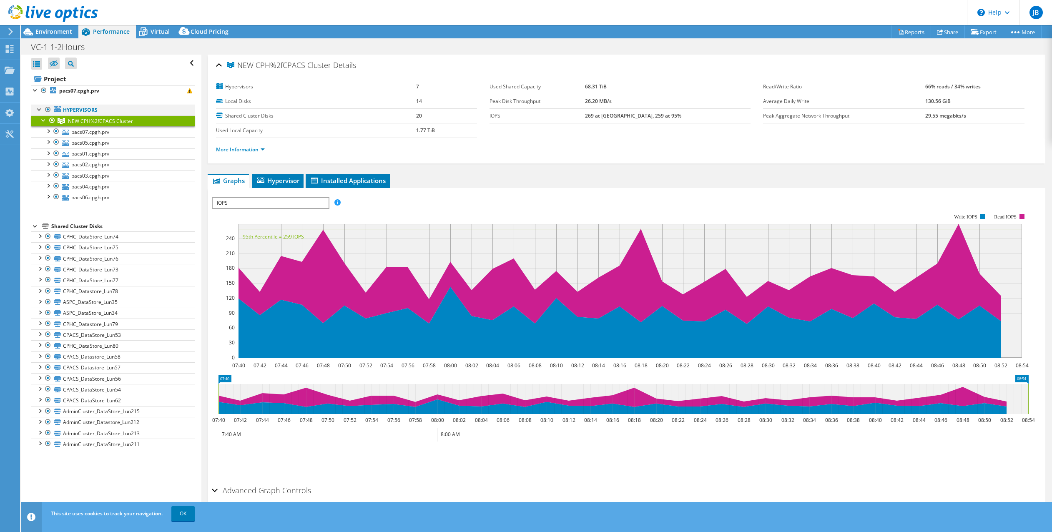
click at [38, 111] on div at bounding box center [39, 109] width 8 height 8
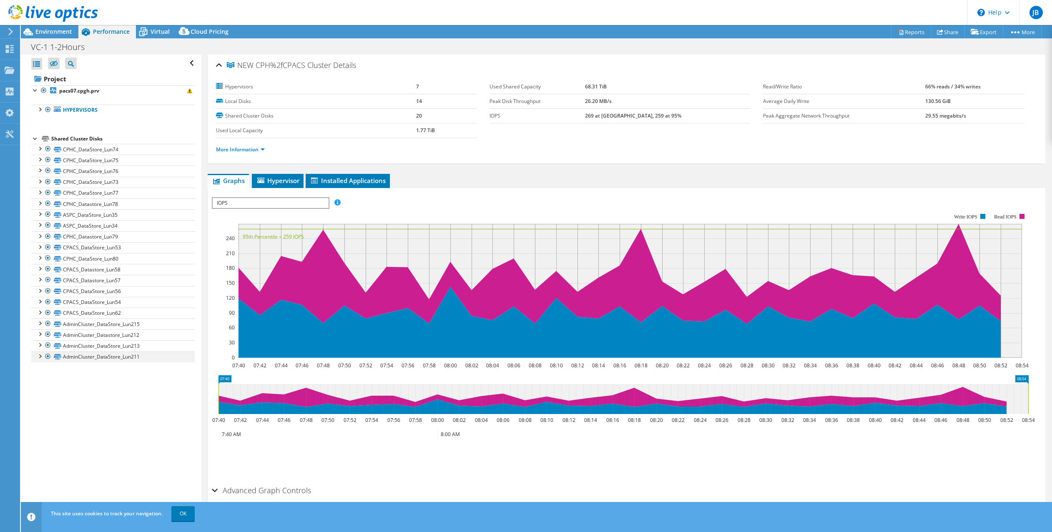
click at [40, 356] on div at bounding box center [39, 356] width 8 height 8
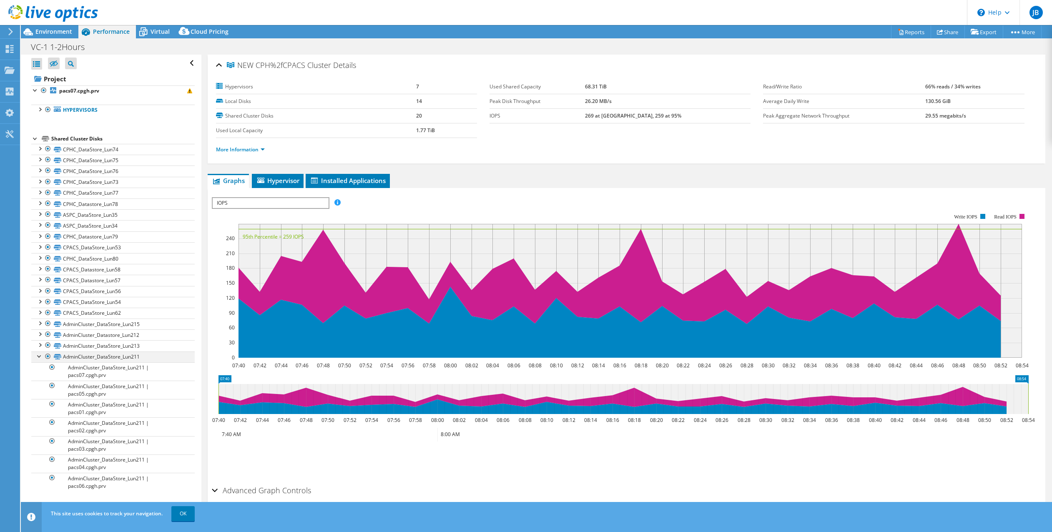
click at [40, 354] on div at bounding box center [39, 356] width 8 height 8
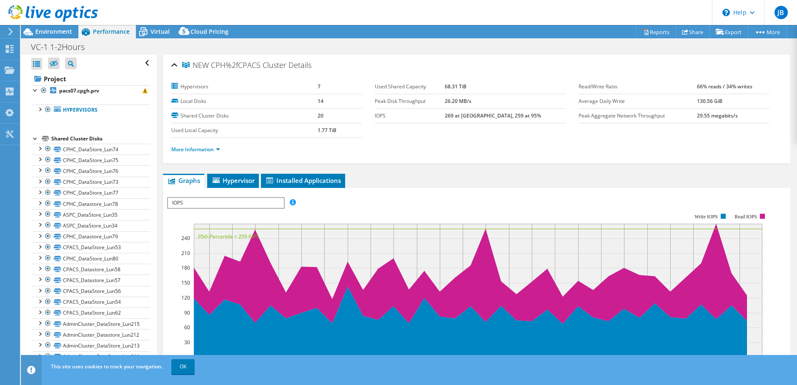
drag, startPoint x: 629, startPoint y: 7, endPoint x: 469, endPoint y: 60, distance: 168.8
click at [469, 60] on div "NEW CPH%2fCPACS Cluster Details" at bounding box center [476, 66] width 611 height 18
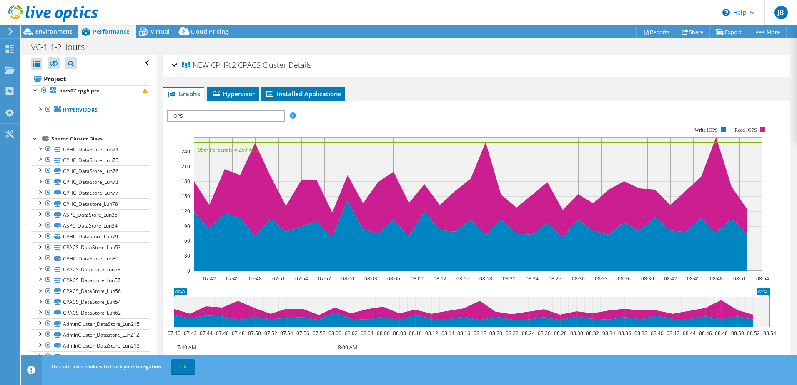
click at [411, 66] on div "NEW CPH%2fCPACS Cluster Details" at bounding box center [476, 66] width 611 height 18
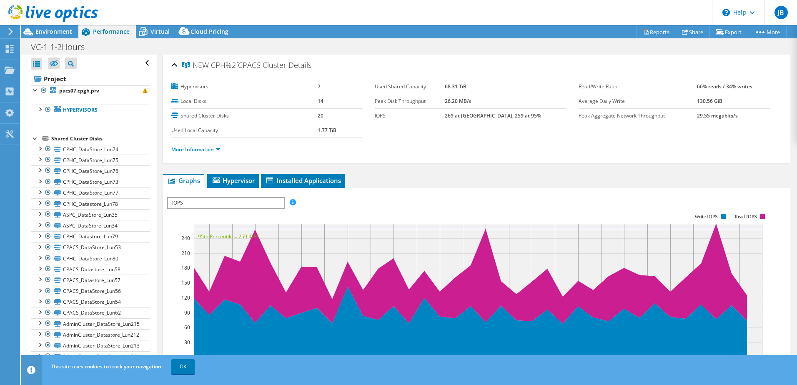
click at [452, 49] on div "VC-1 1-2Hours Print" at bounding box center [409, 46] width 777 height 15
click at [464, 146] on ul "More Information" at bounding box center [476, 148] width 611 height 11
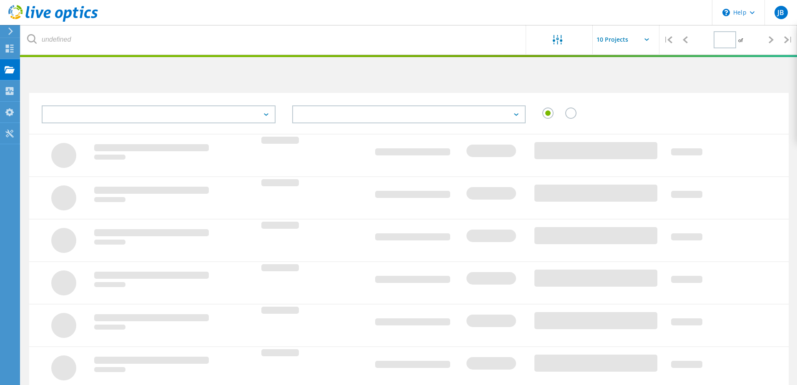
type input "1"
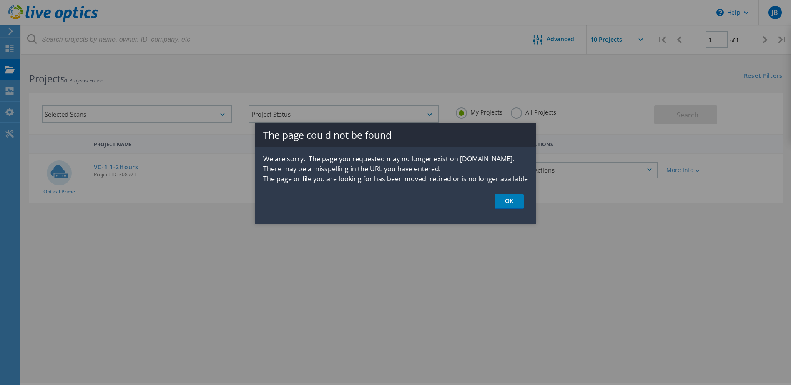
drag, startPoint x: 512, startPoint y: 200, endPoint x: 516, endPoint y: 196, distance: 6.2
click at [512, 200] on link "OK" at bounding box center [509, 201] width 29 height 15
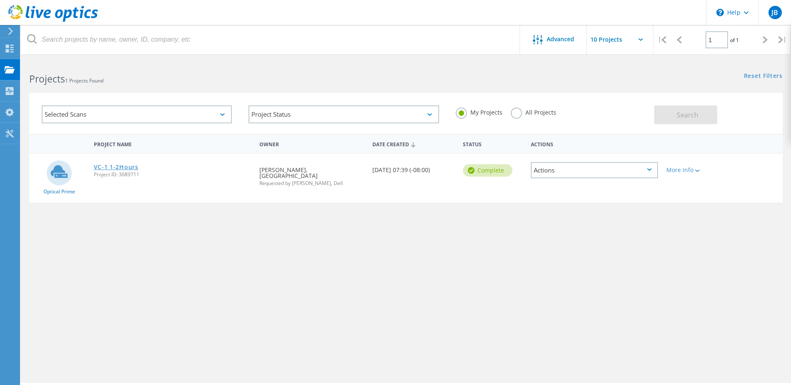
drag, startPoint x: 119, startPoint y: 166, endPoint x: 133, endPoint y: 168, distance: 14.7
click at [119, 166] on link "VC-1 1-2Hours" at bounding box center [116, 167] width 45 height 6
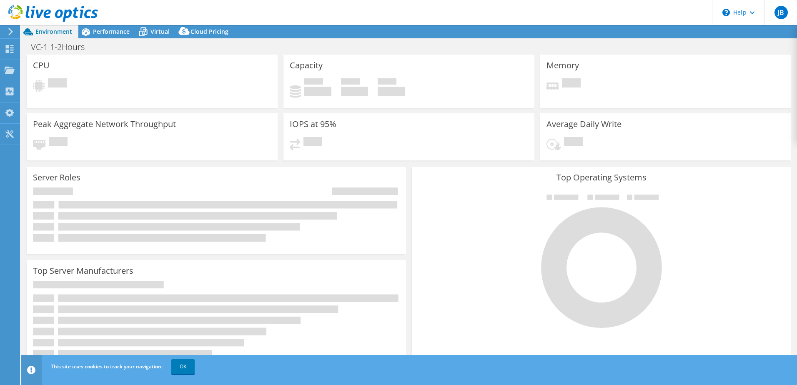
select select "USD"
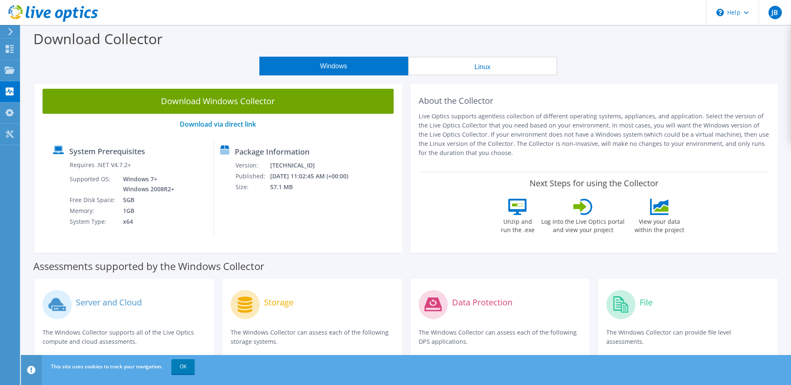
click at [582, 48] on div "Download Collector" at bounding box center [406, 41] width 762 height 32
